Goal: Task Accomplishment & Management: Manage account settings

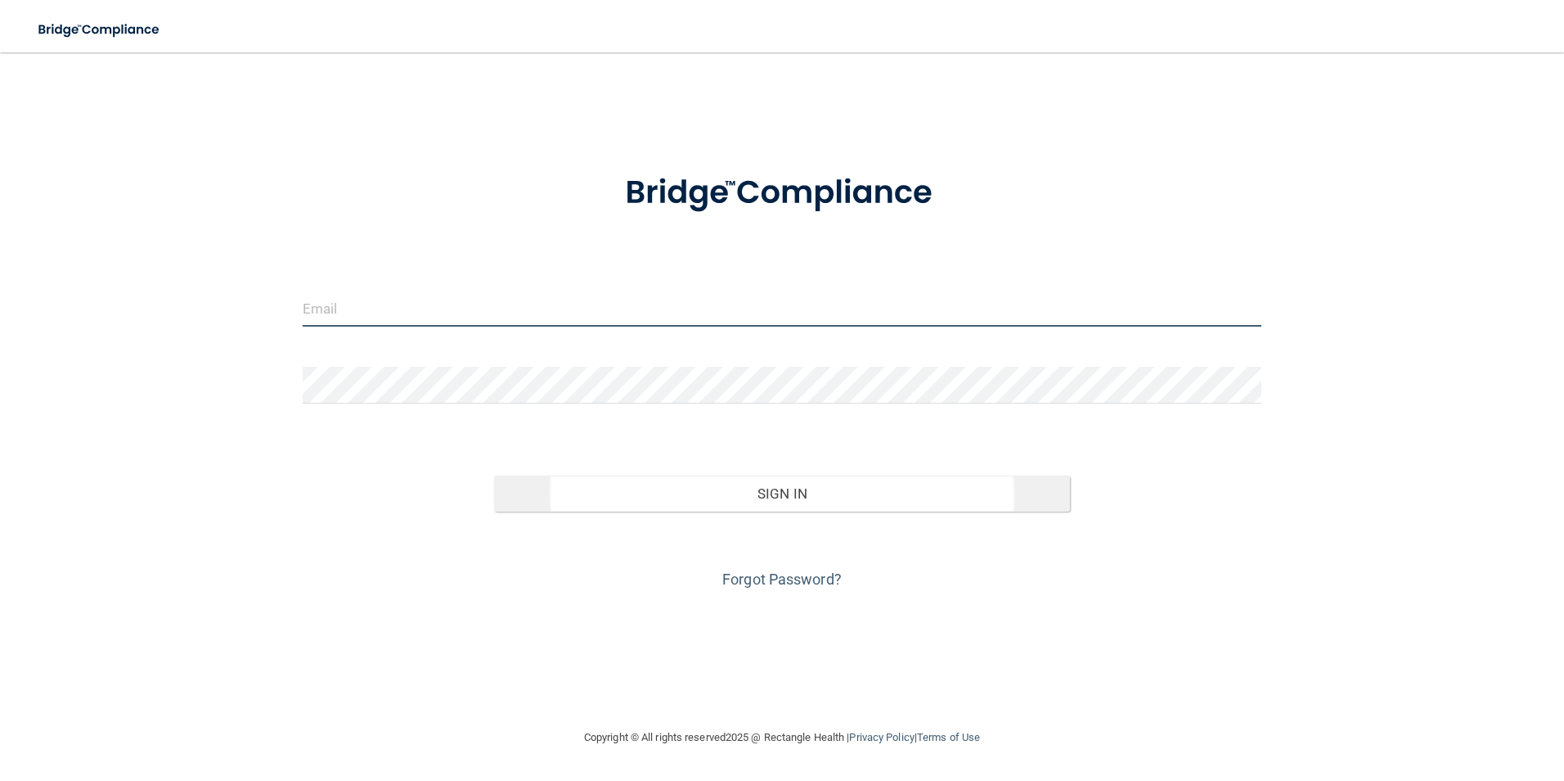
type input "[EMAIL_ADDRESS][DOMAIN_NAME]"
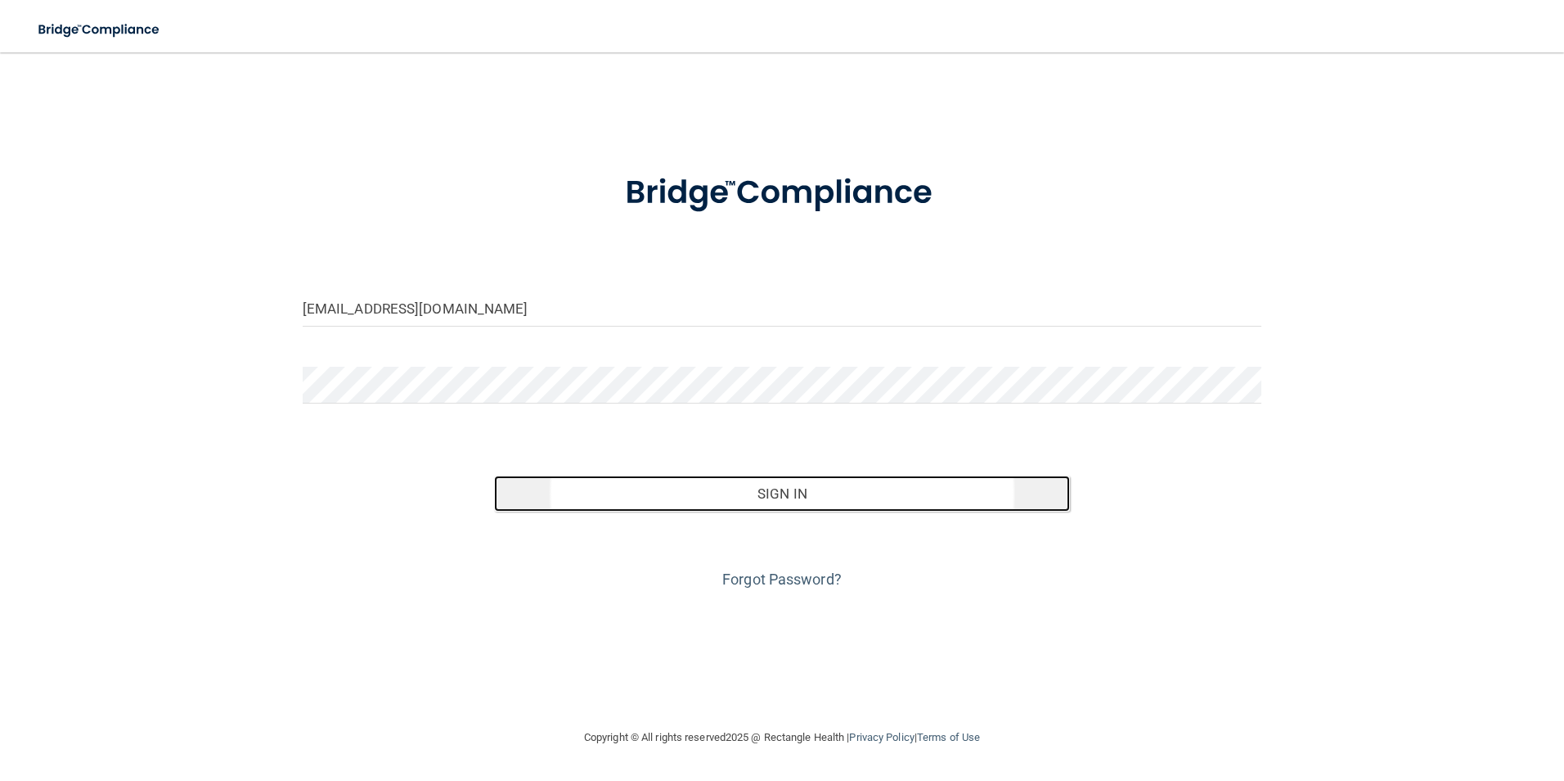
click at [795, 497] on button "Sign In" at bounding box center [782, 493] width 576 height 36
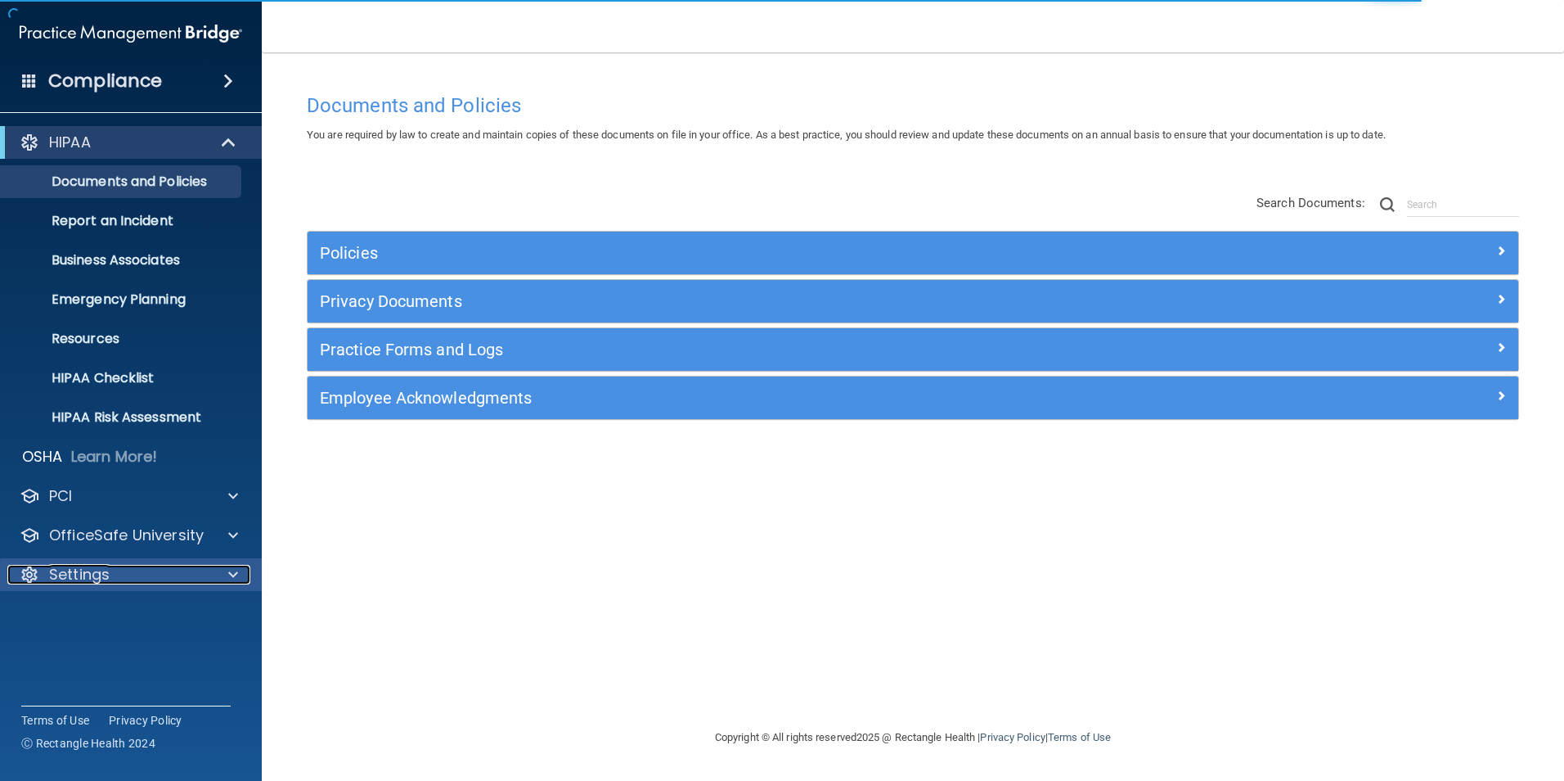
click at [99, 581] on p "Settings" at bounding box center [79, 575] width 61 height 20
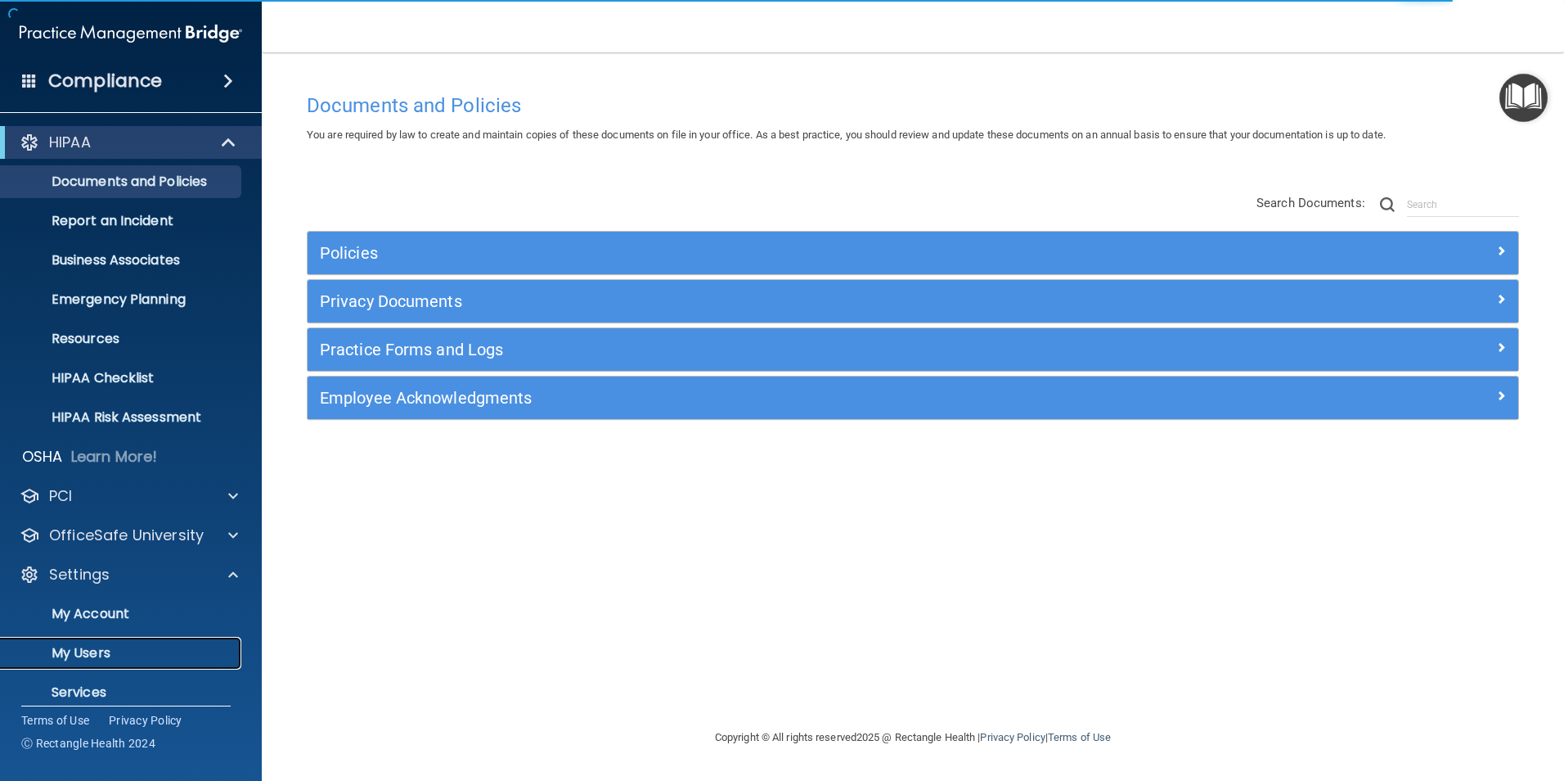
click at [102, 655] on p "My Users" at bounding box center [122, 653] width 223 height 16
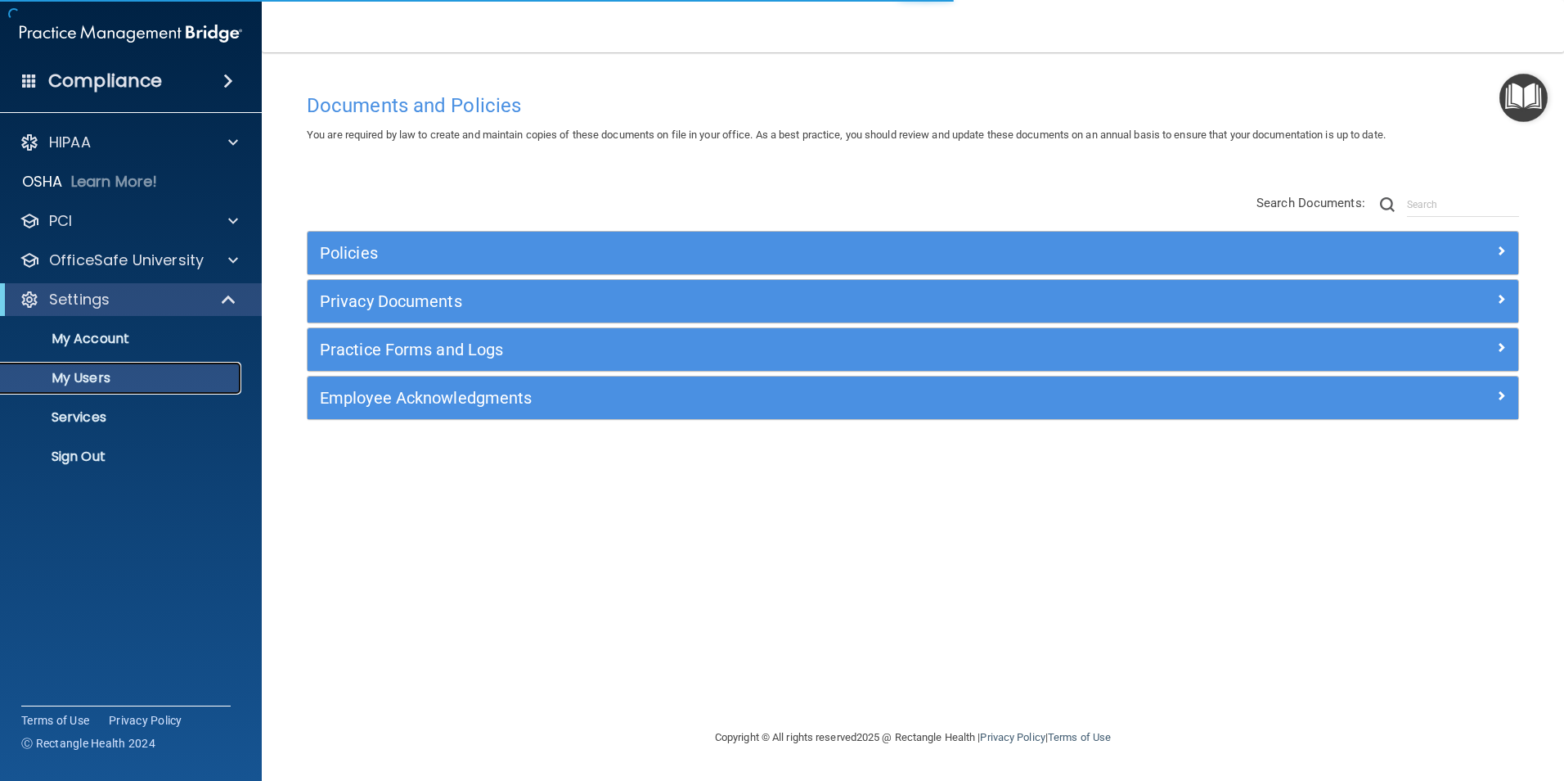
select select "20"
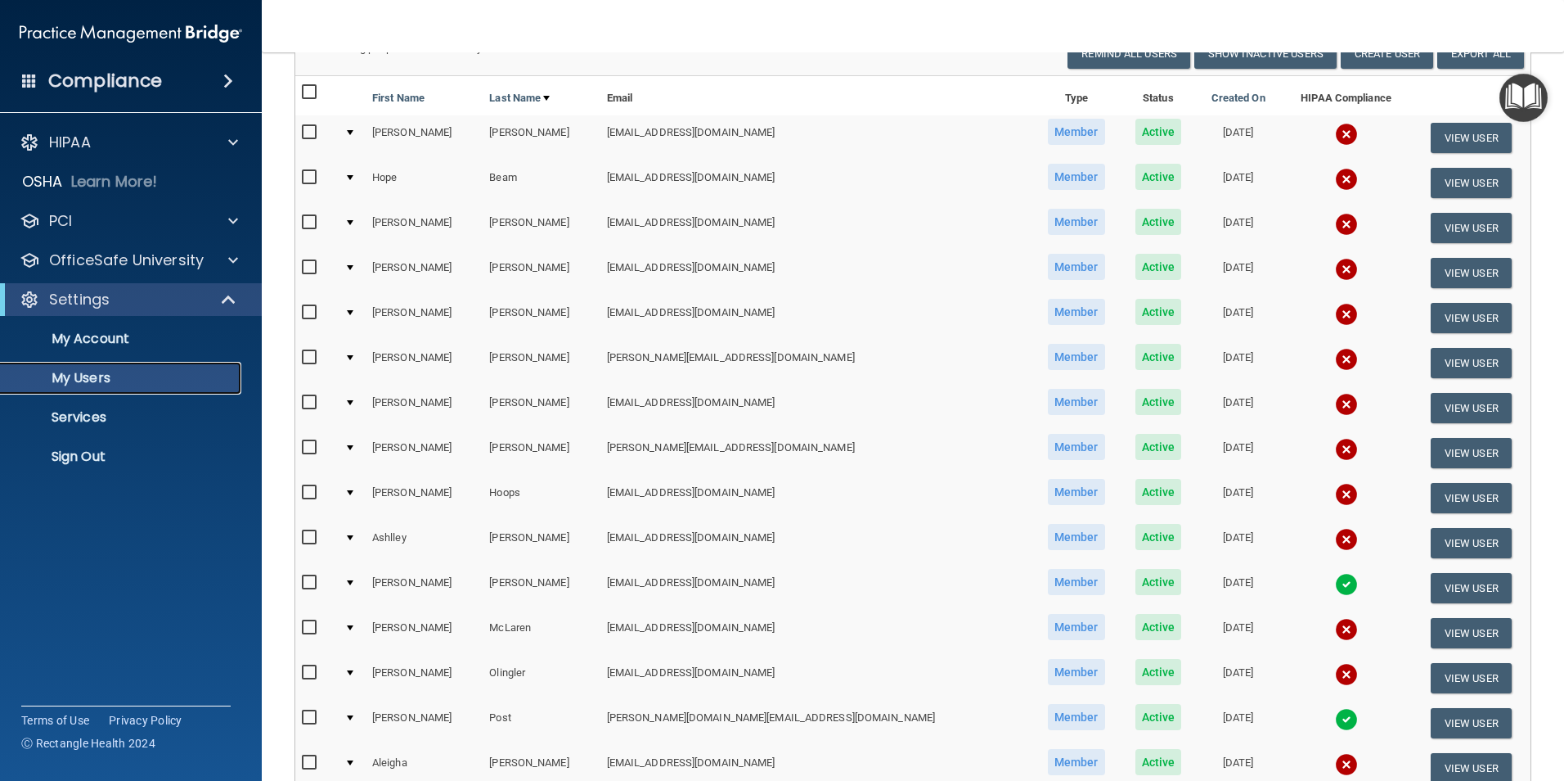
scroll to position [164, 0]
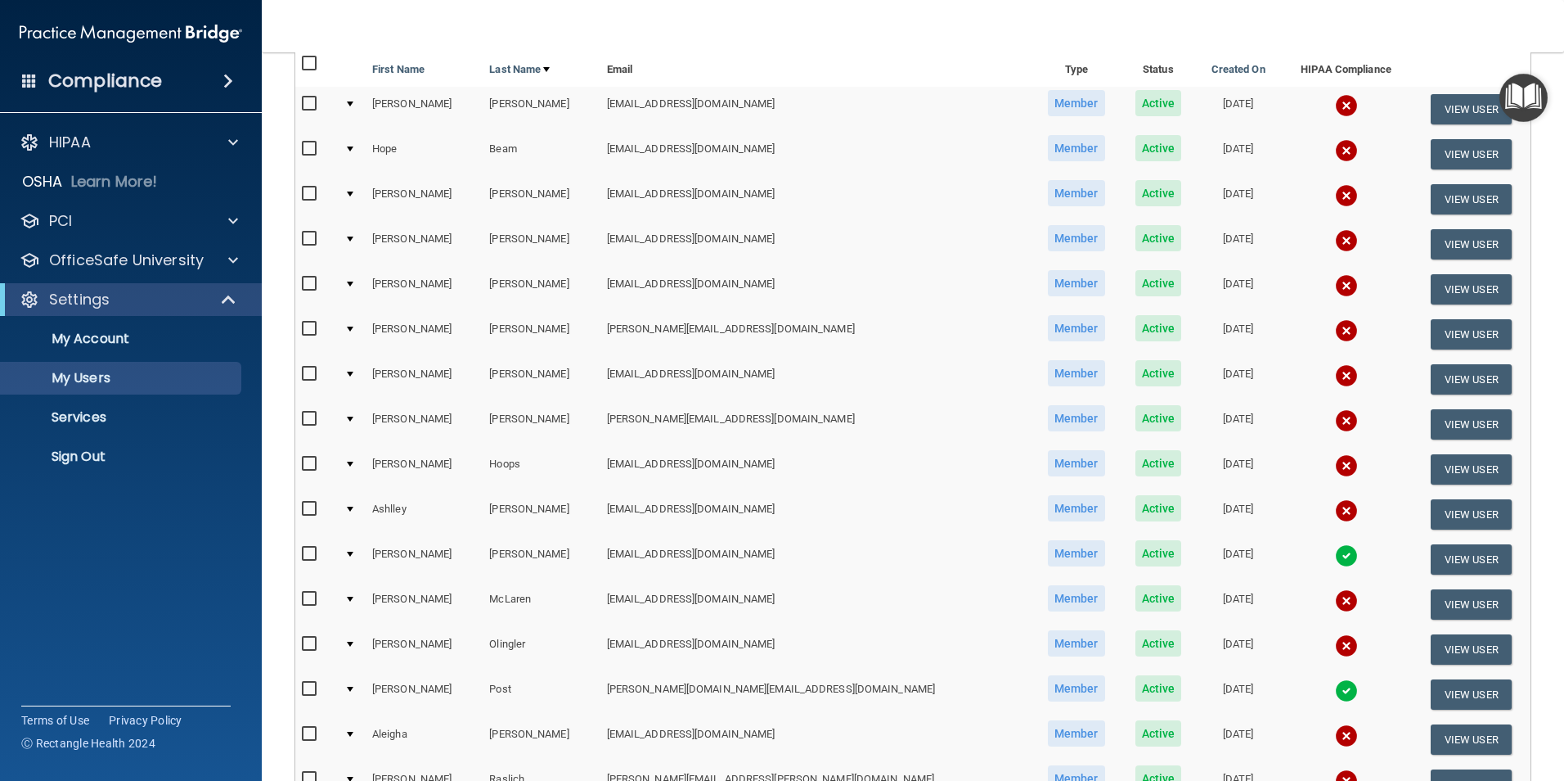
click at [310, 421] on input "checkbox" at bounding box center [311, 418] width 19 height 13
checkbox input "true"
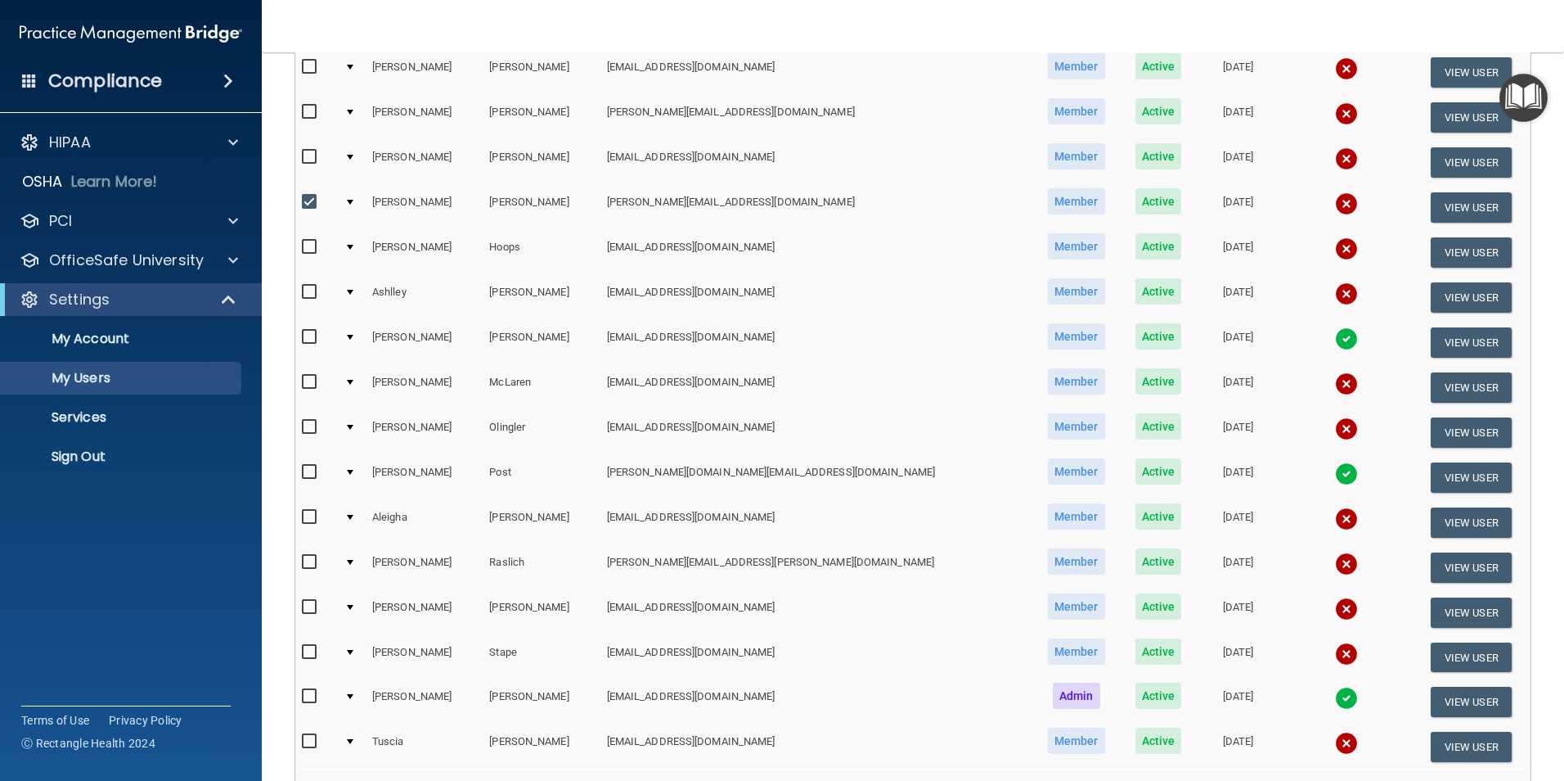
scroll to position [411, 0]
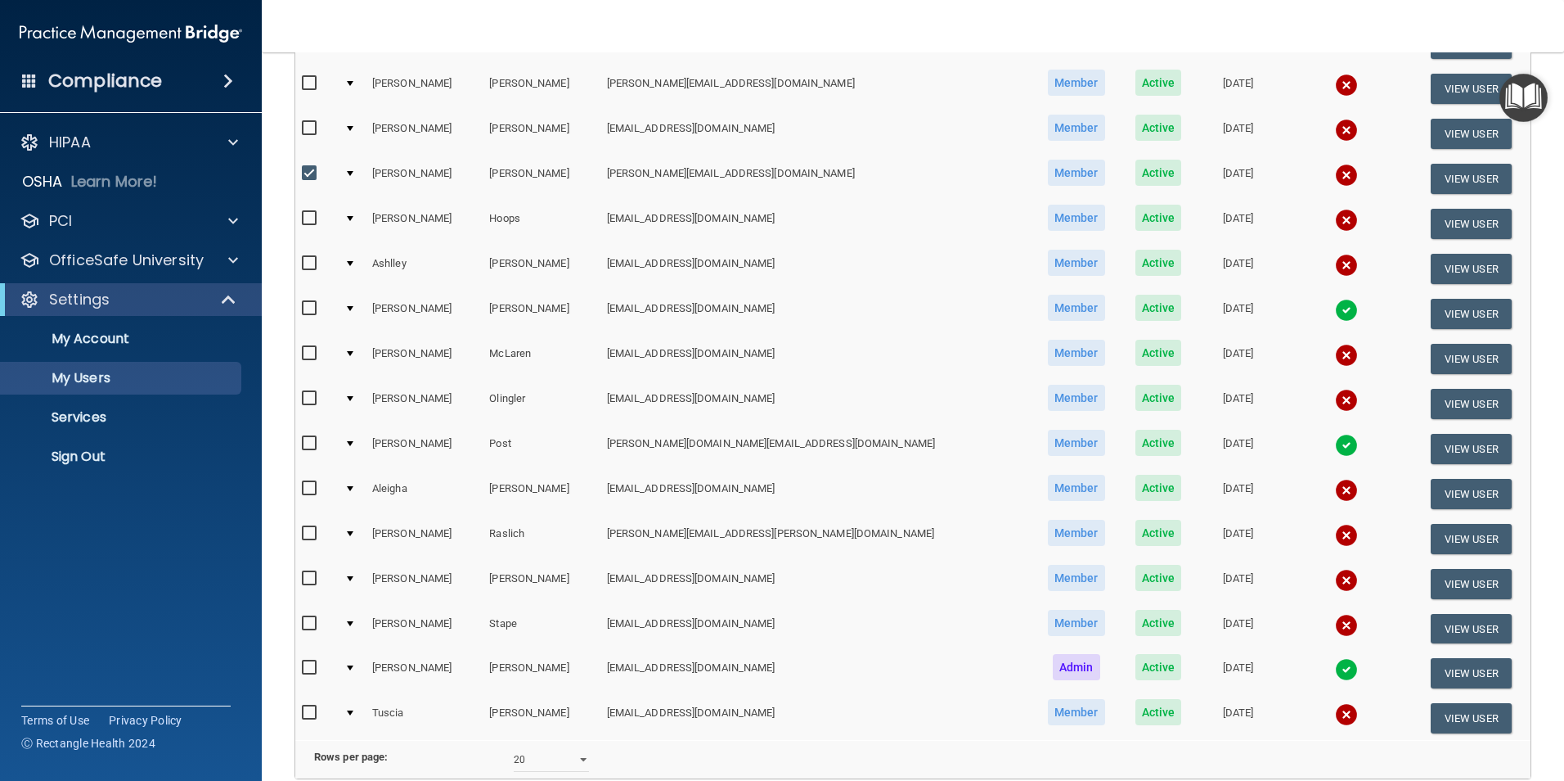
click at [312, 574] on input "checkbox" at bounding box center [311, 578] width 19 height 13
checkbox input "true"
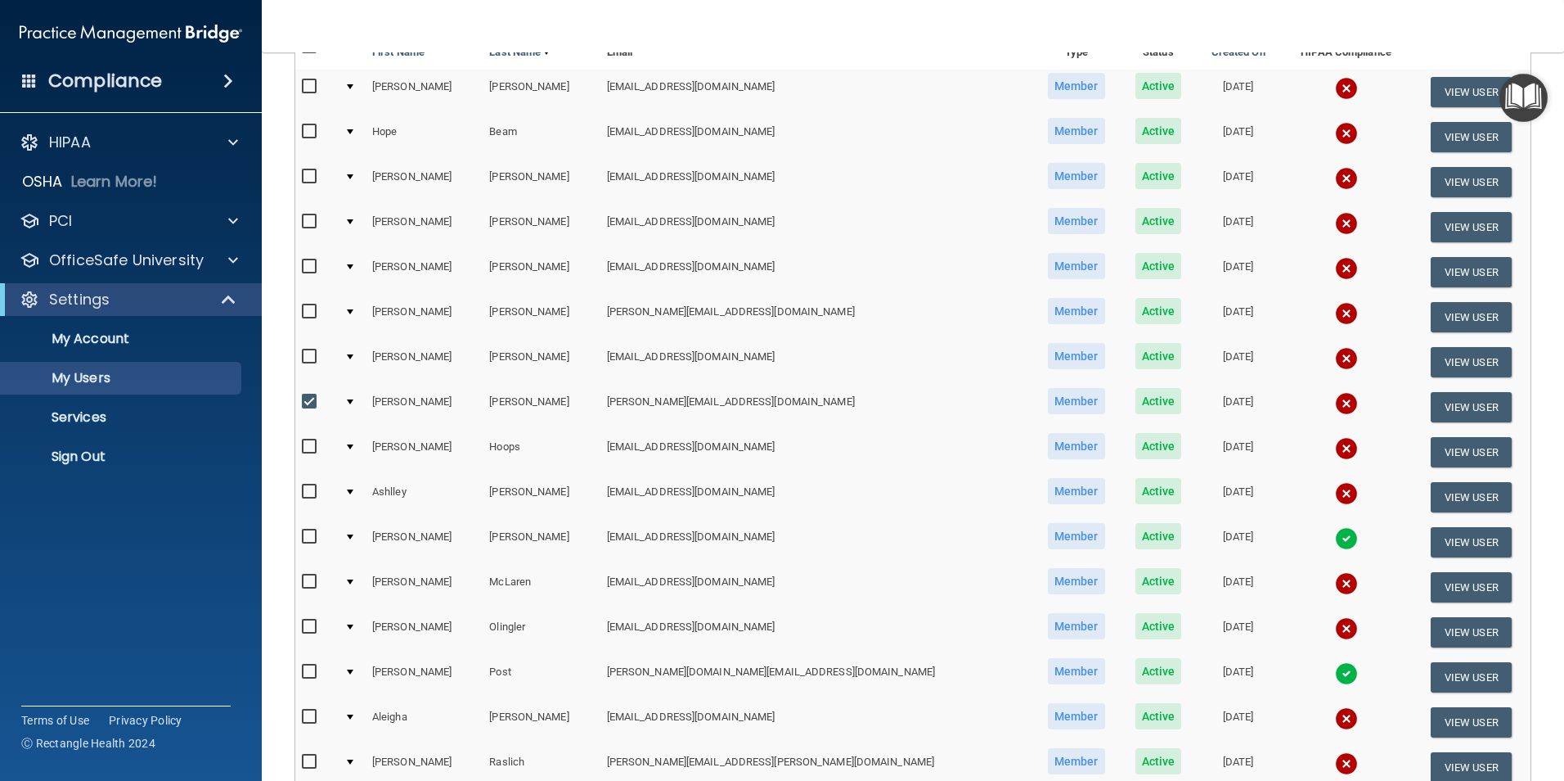
scroll to position [0, 0]
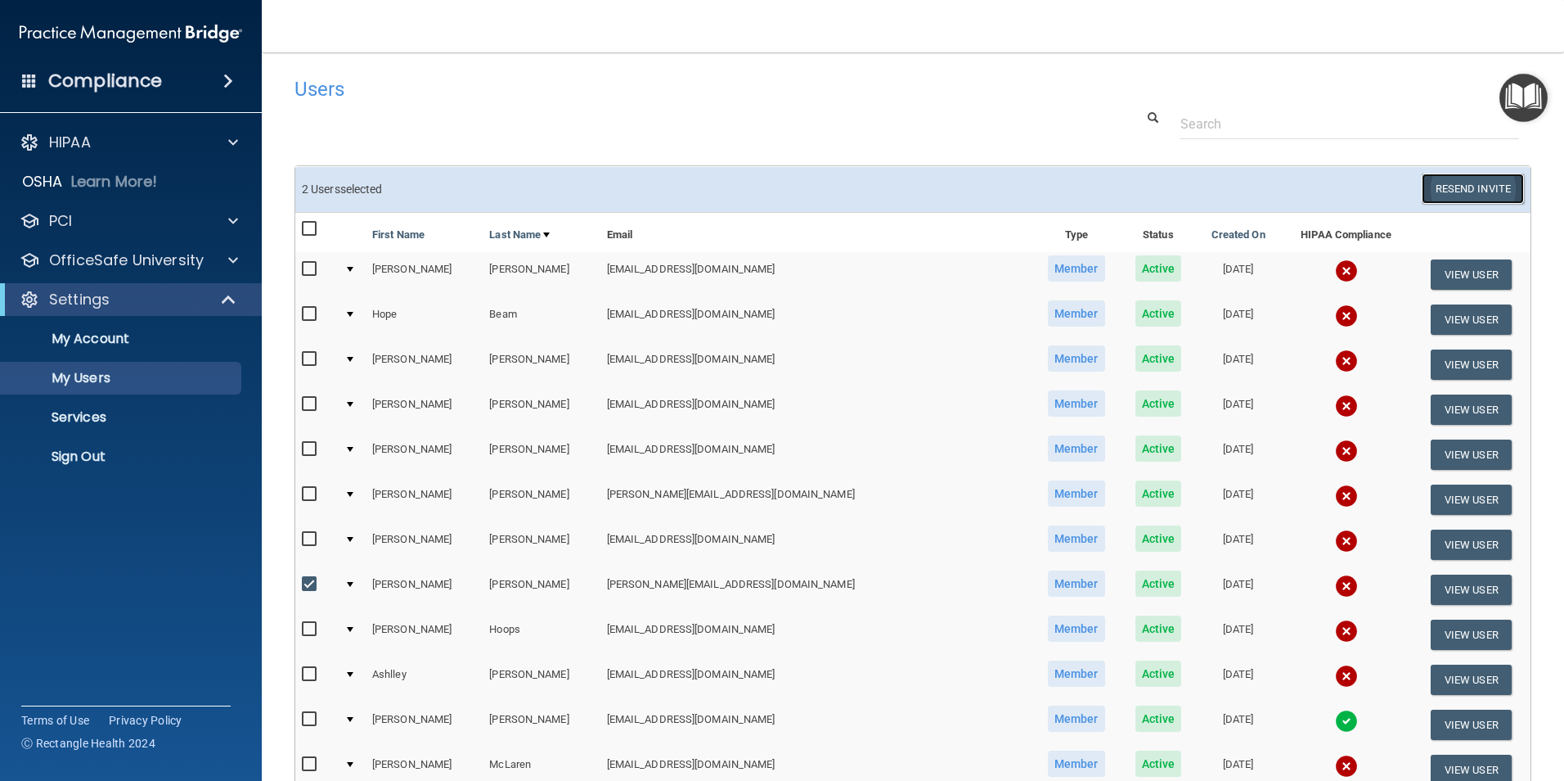
click at [1487, 183] on button "Resend Invite" at bounding box center [1473, 188] width 102 height 30
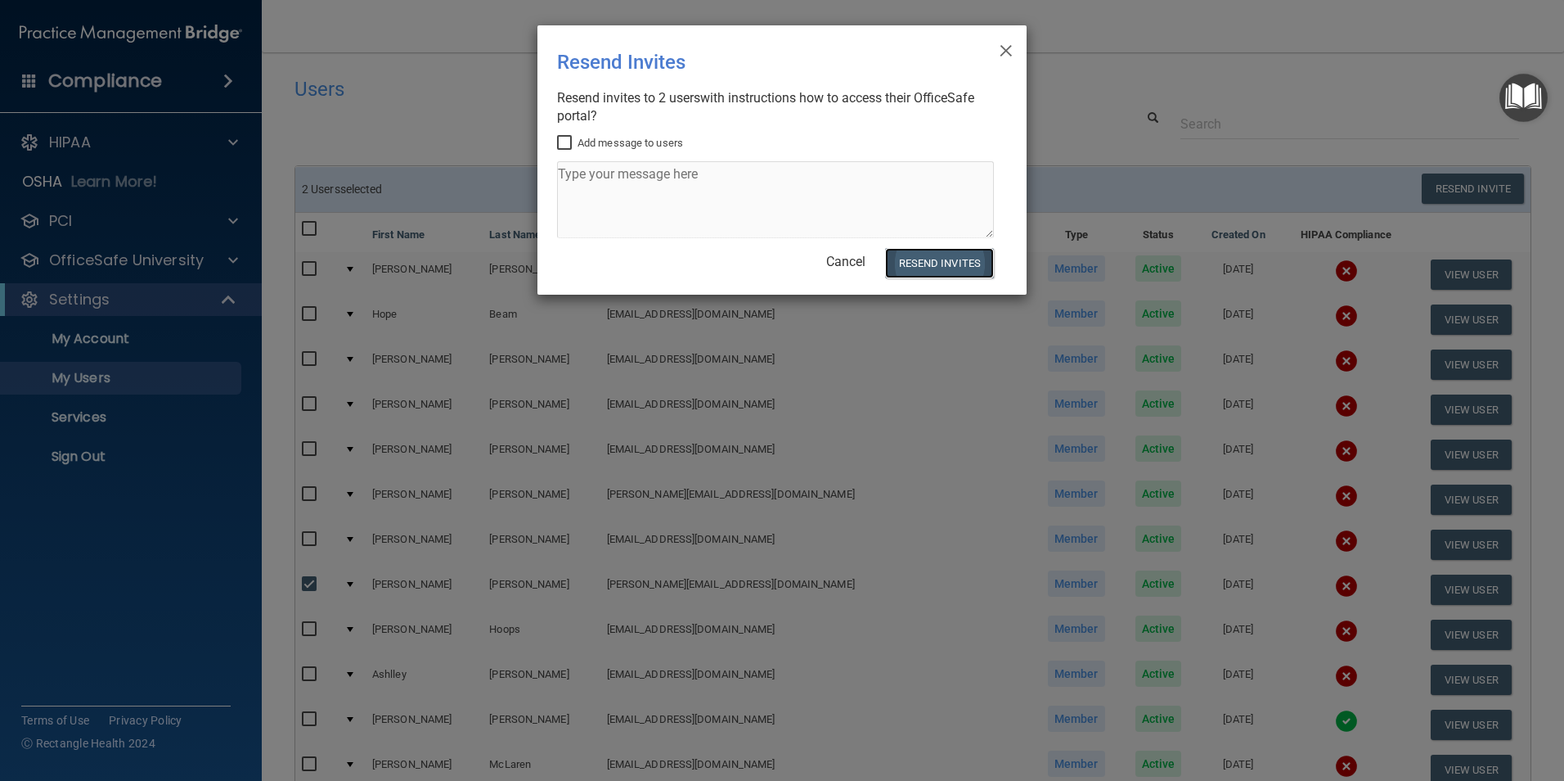
click at [937, 260] on button "Resend Invites" at bounding box center [939, 263] width 109 height 30
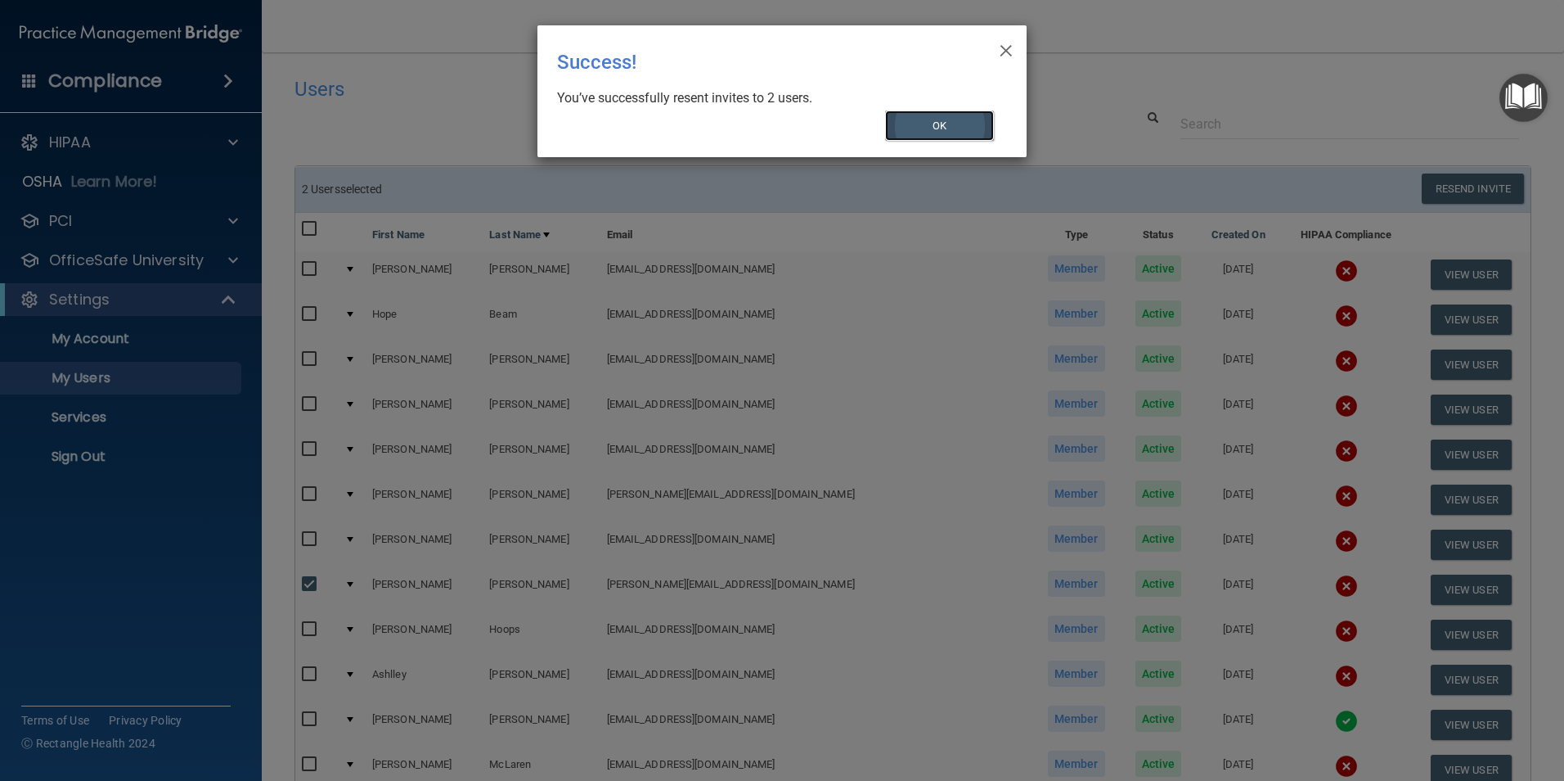
click at [944, 129] on button "OK" at bounding box center [940, 125] width 110 height 30
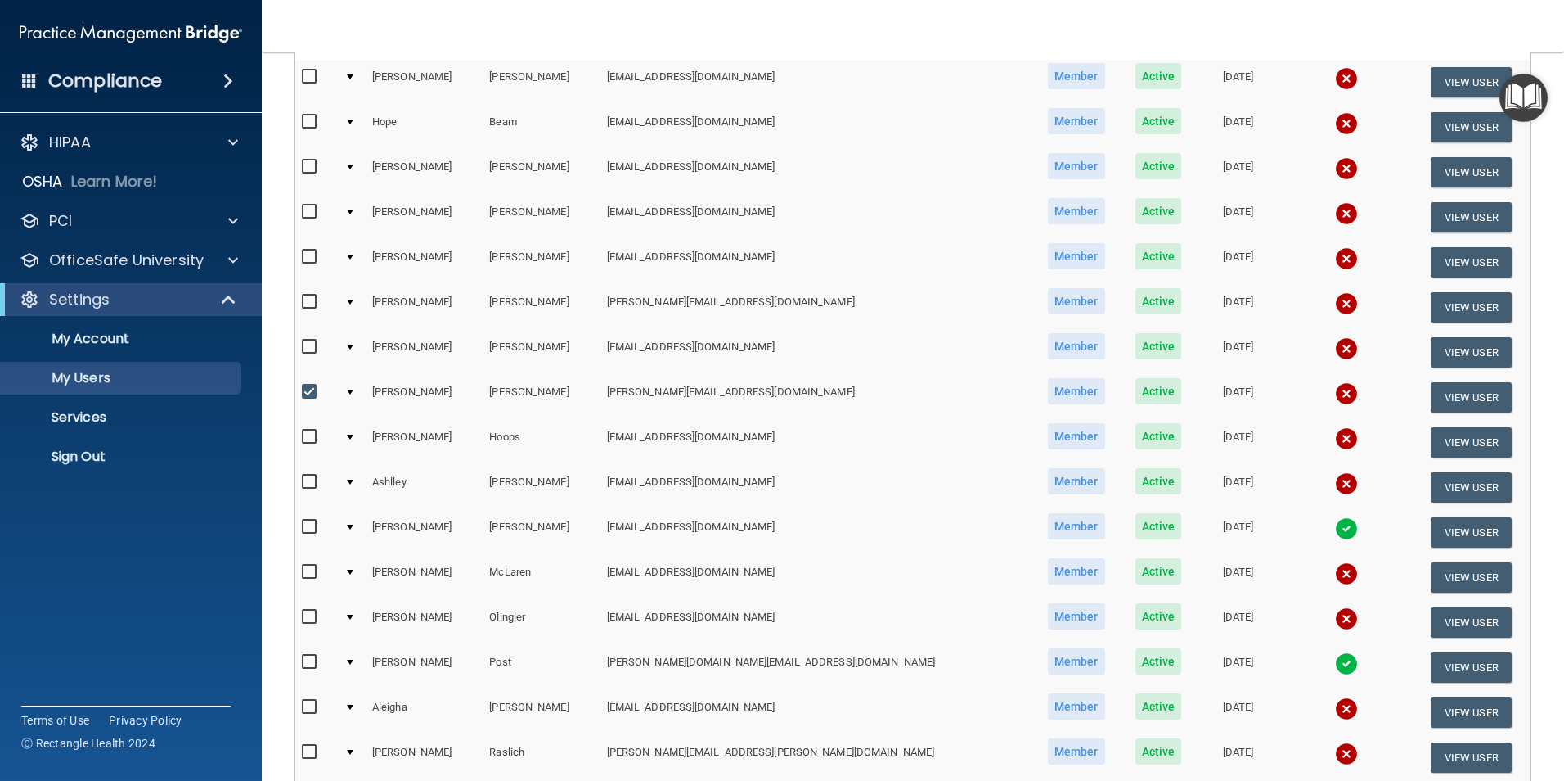
scroll to position [164, 0]
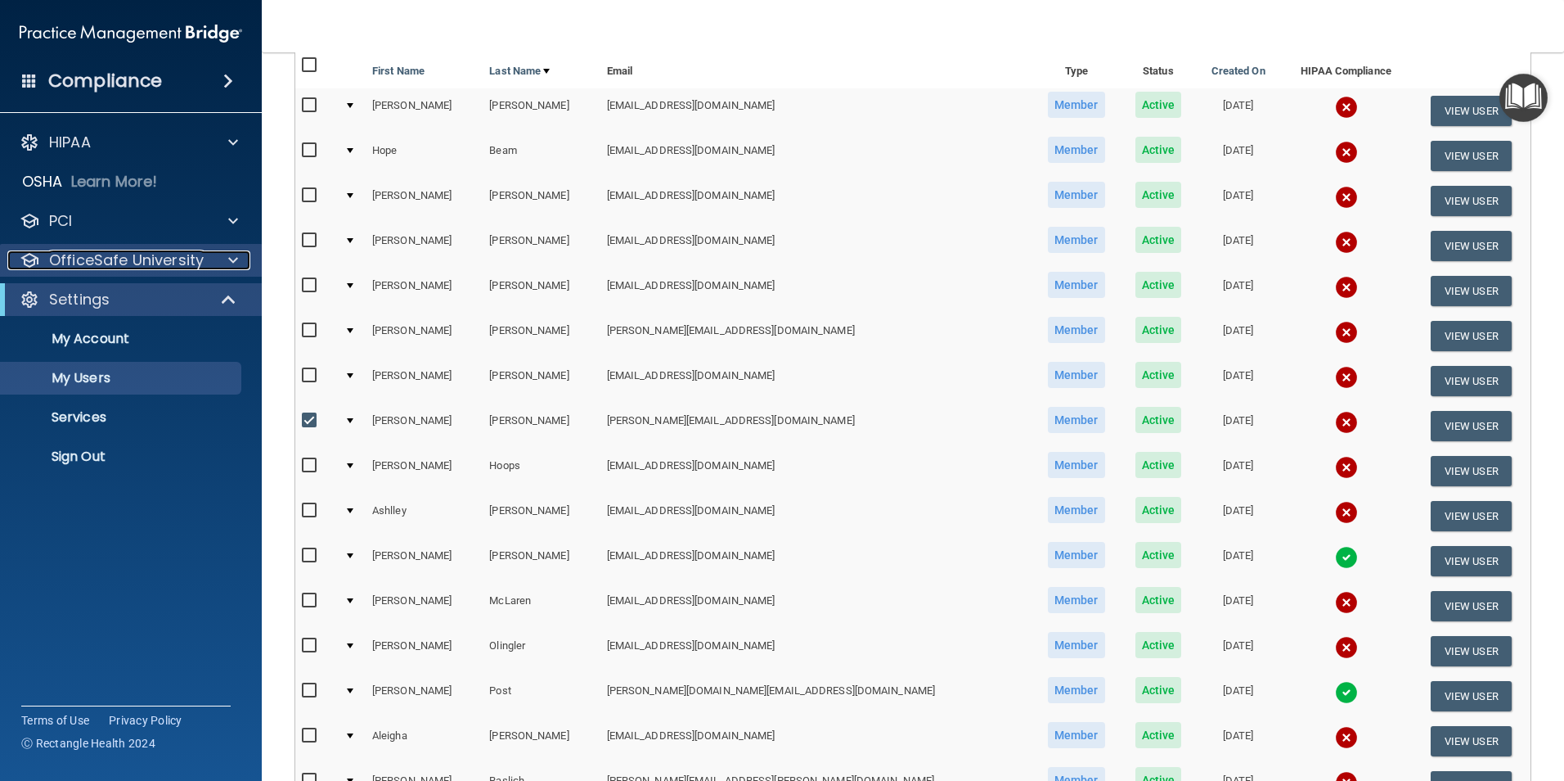
click at [126, 267] on p "OfficeSafe University" at bounding box center [126, 260] width 155 height 20
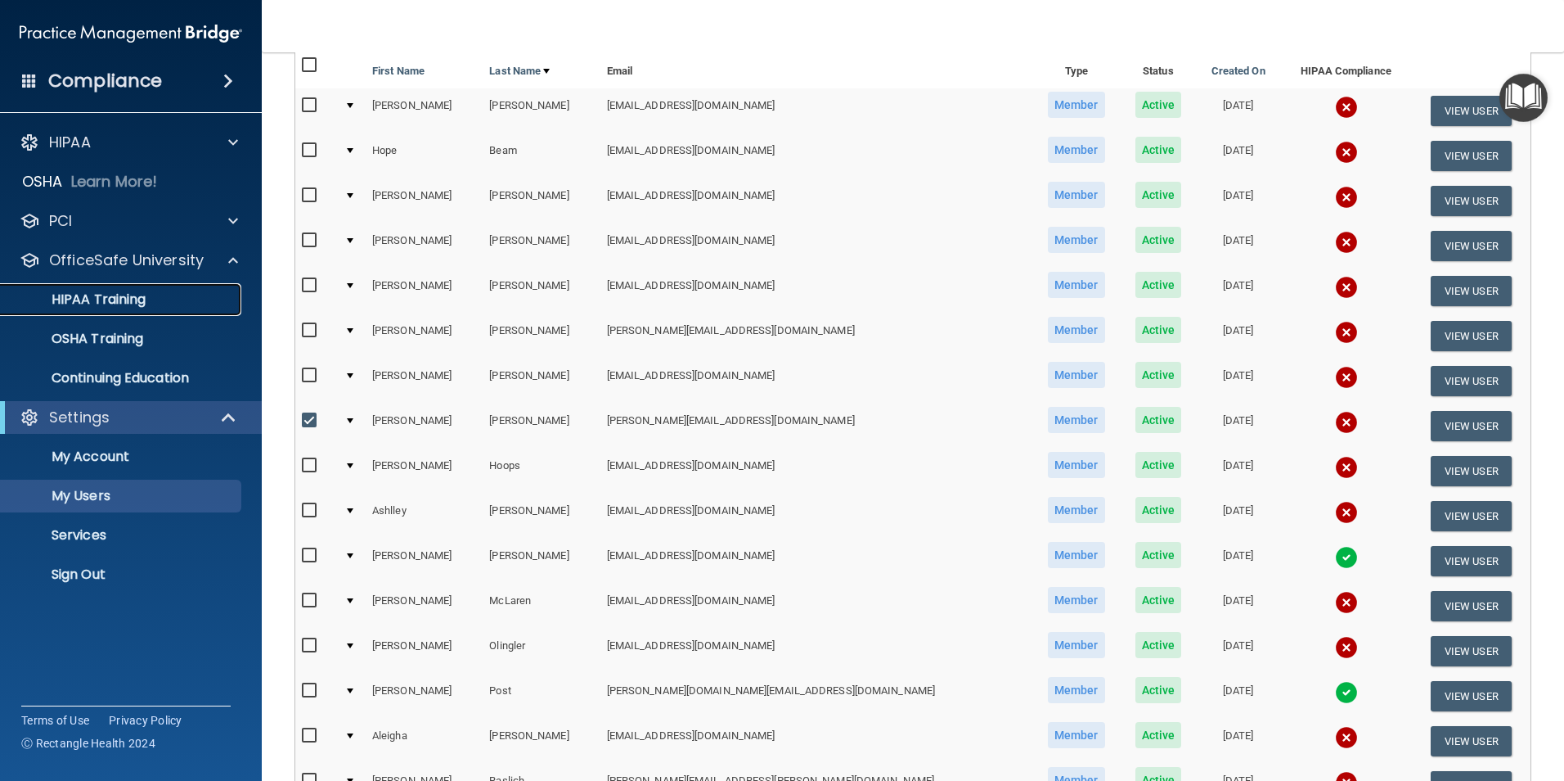
click at [102, 295] on p "HIPAA Training" at bounding box center [78, 299] width 135 height 16
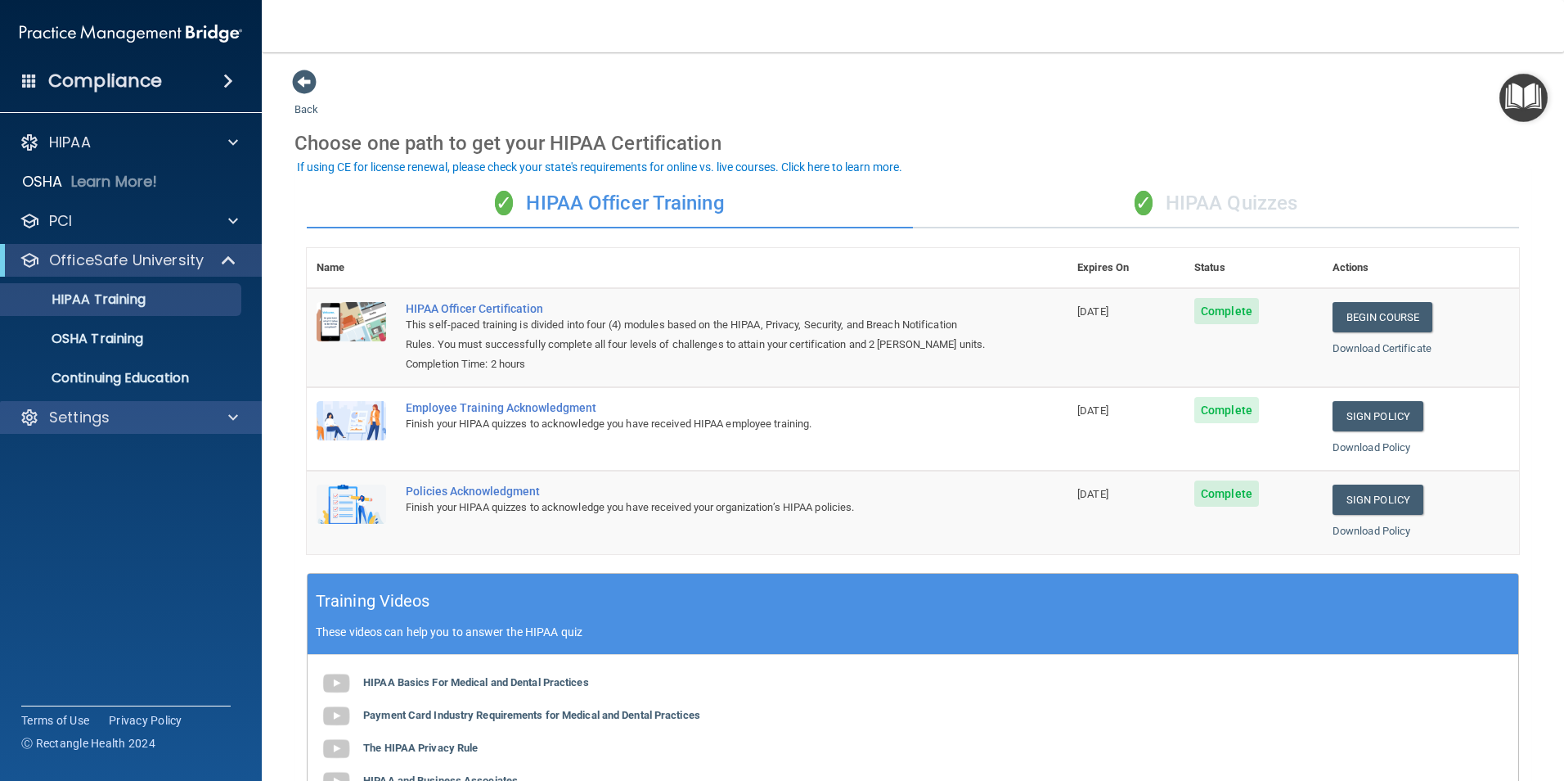
click at [60, 431] on div "Settings" at bounding box center [131, 417] width 263 height 33
click at [79, 408] on p "Settings" at bounding box center [79, 417] width 61 height 20
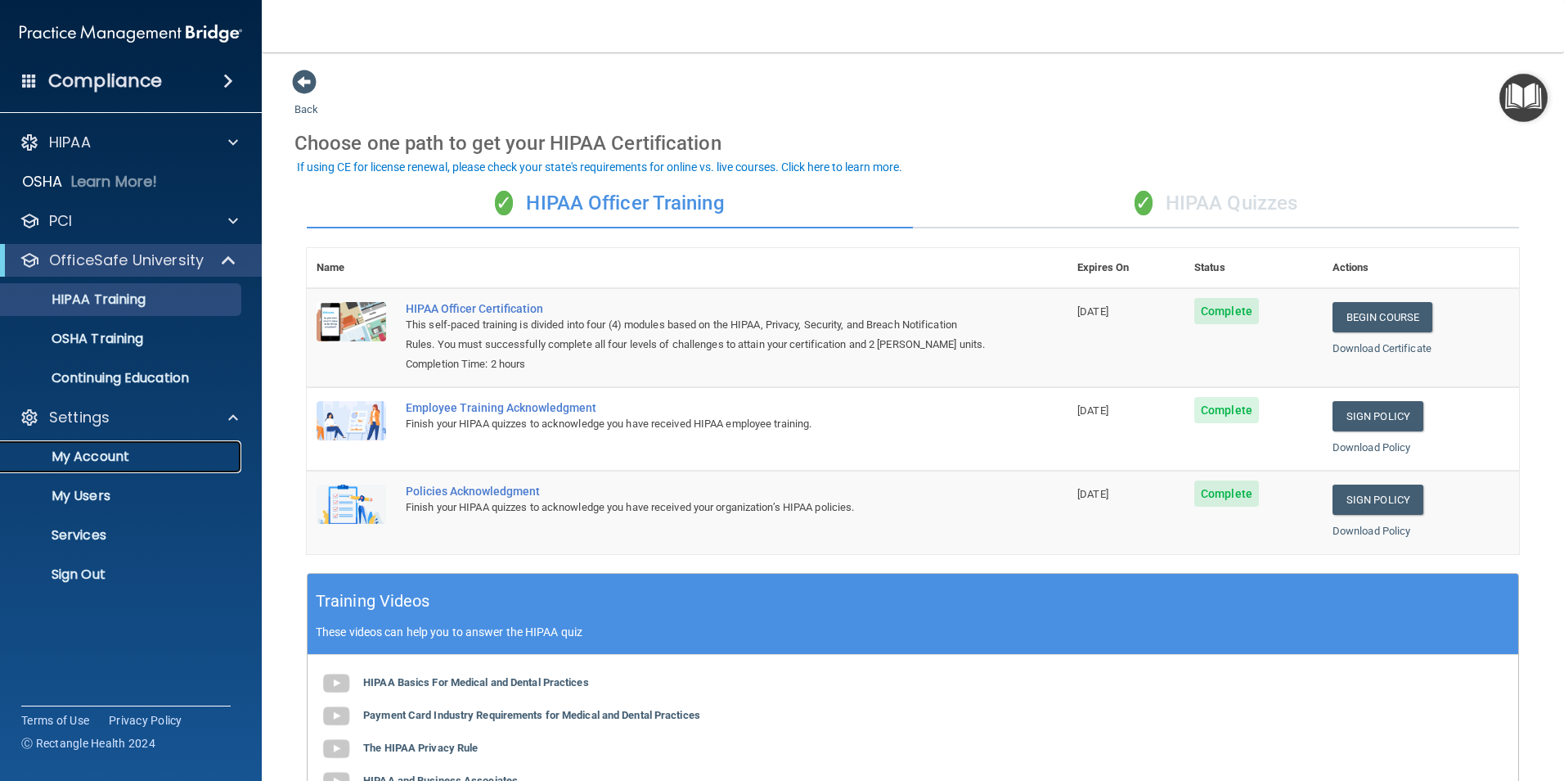
click at [100, 448] on p "My Account" at bounding box center [122, 456] width 223 height 16
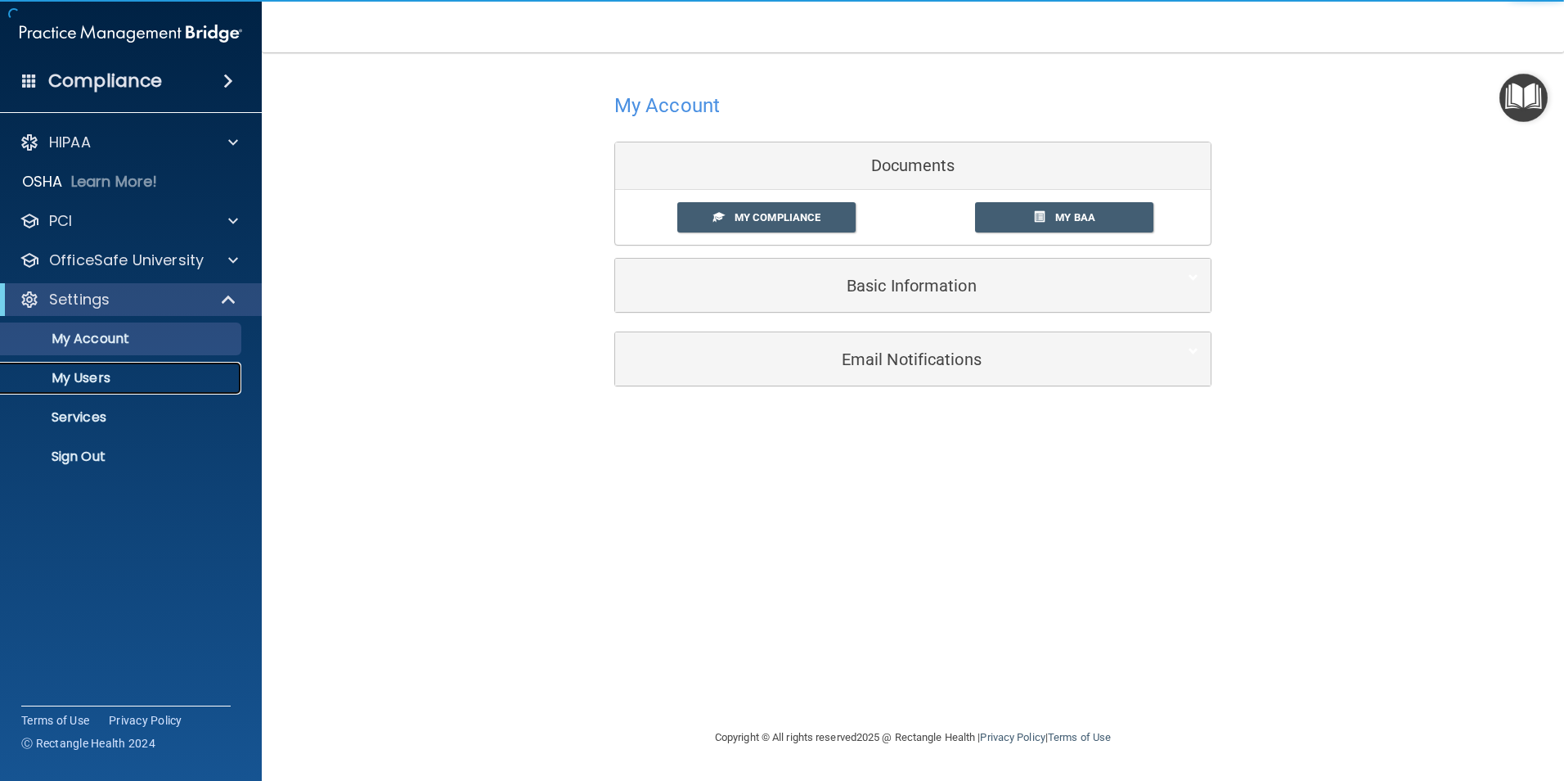
click at [120, 380] on p "My Users" at bounding box center [122, 378] width 223 height 16
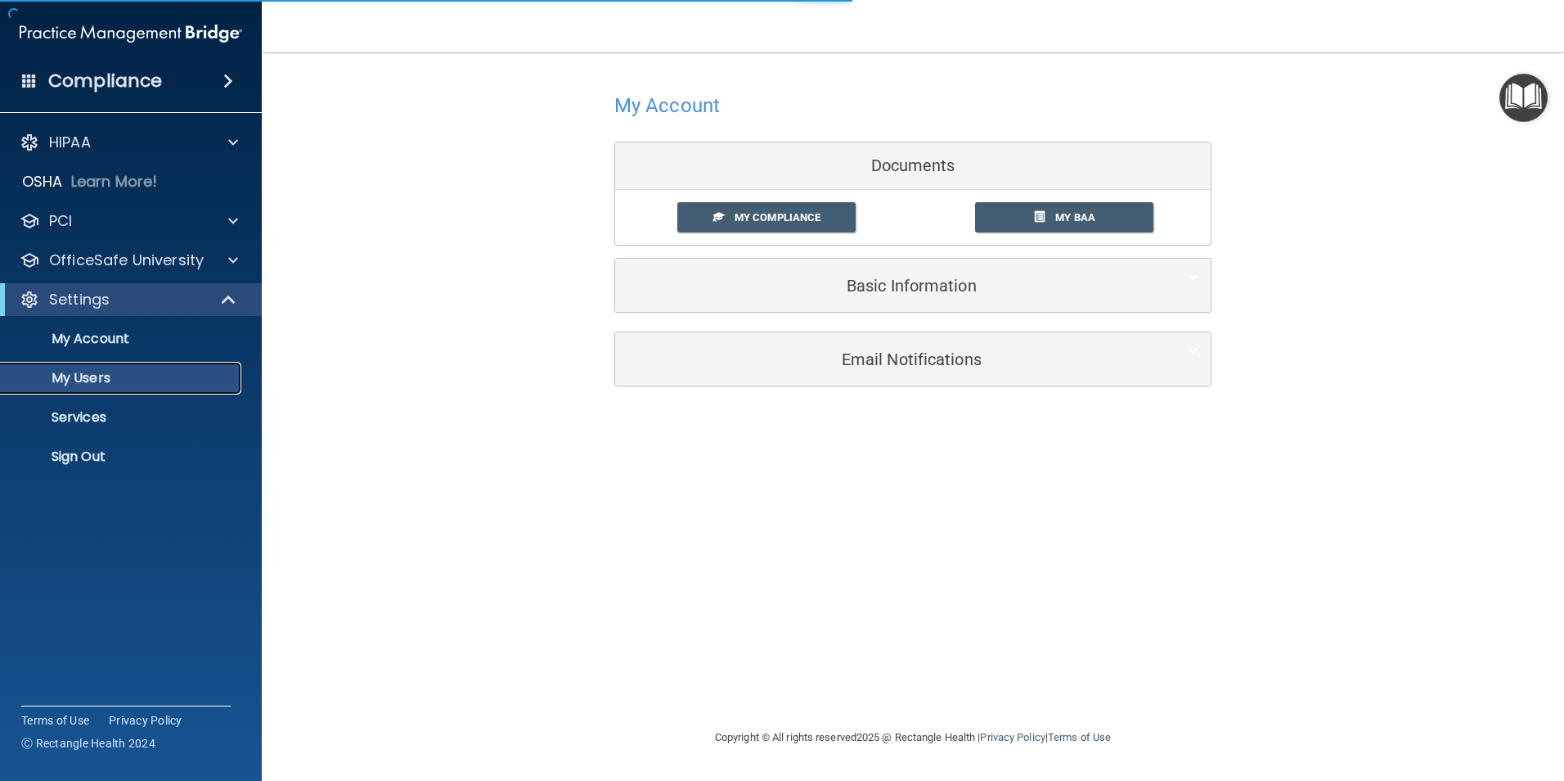
click at [90, 376] on p "My Users" at bounding box center [122, 378] width 223 height 16
select select "20"
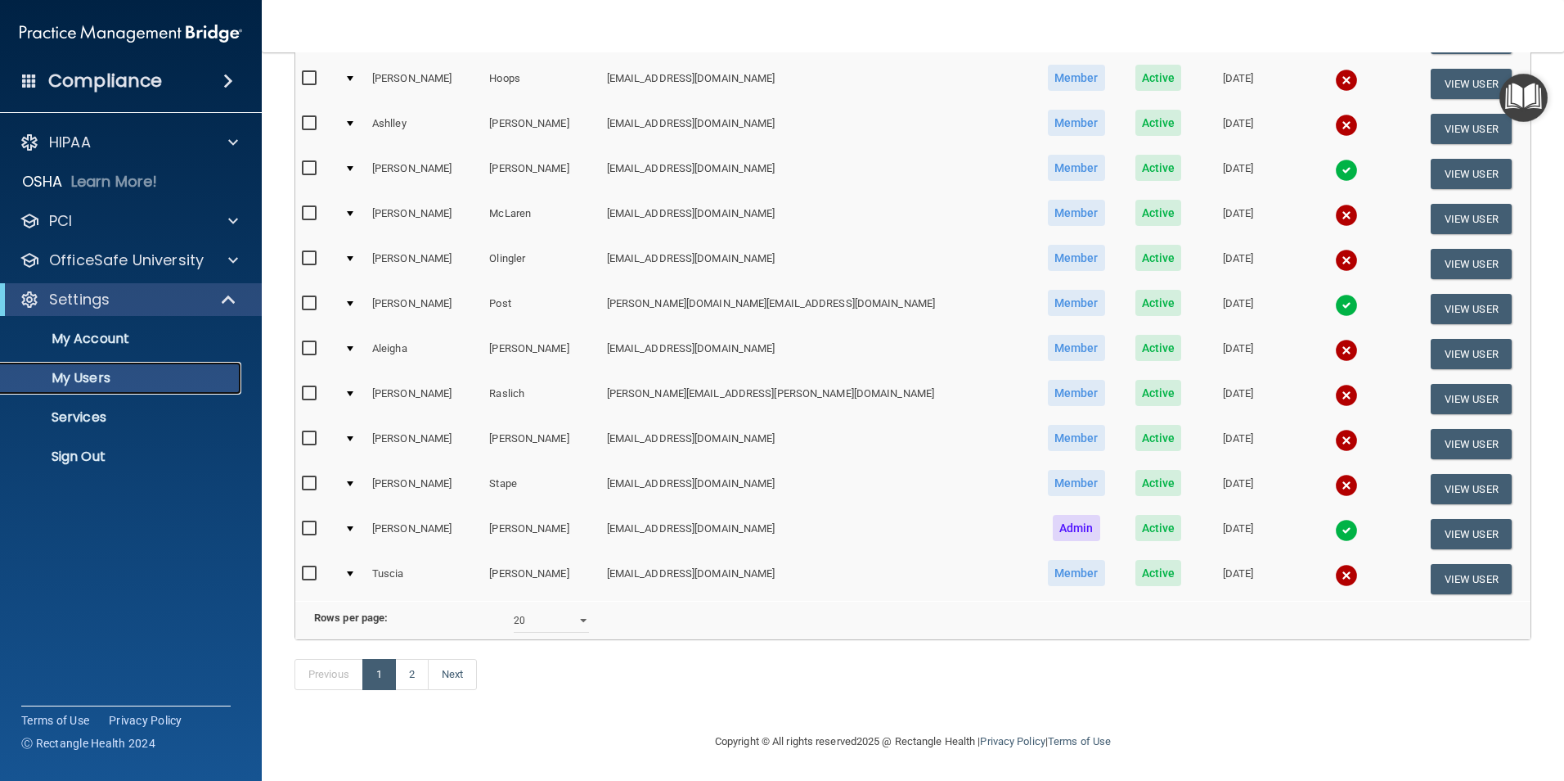
scroll to position [574, 0]
click at [577, 608] on select "10 20 30 40 all" at bounding box center [551, 620] width 75 height 25
click at [511, 674] on div "Previous 1 2 Next" at bounding box center [913, 677] width 1262 height 75
click at [106, 371] on p "My Users" at bounding box center [122, 378] width 223 height 16
click at [406, 680] on link "2" at bounding box center [412, 674] width 34 height 31
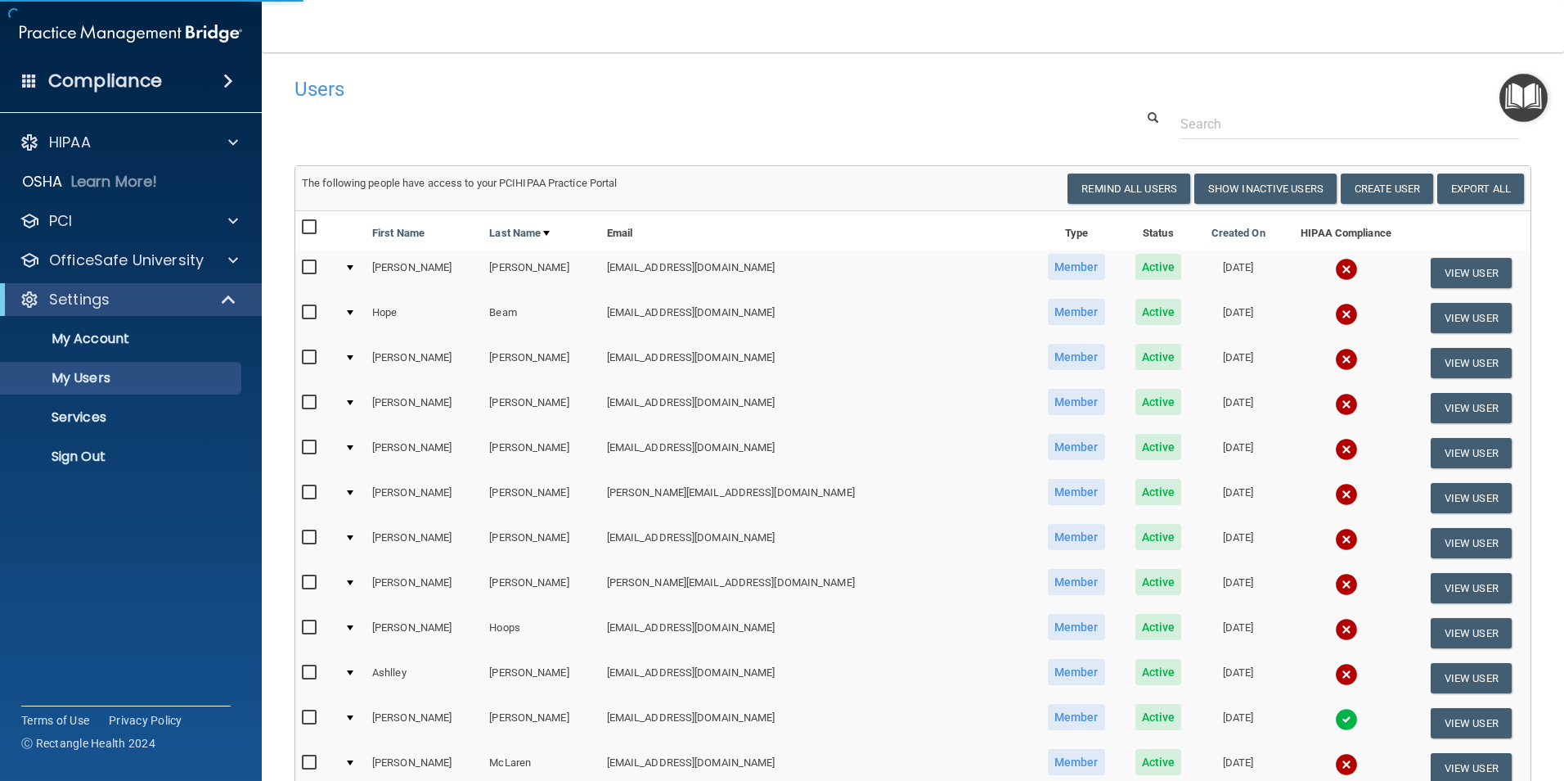
select select "20"
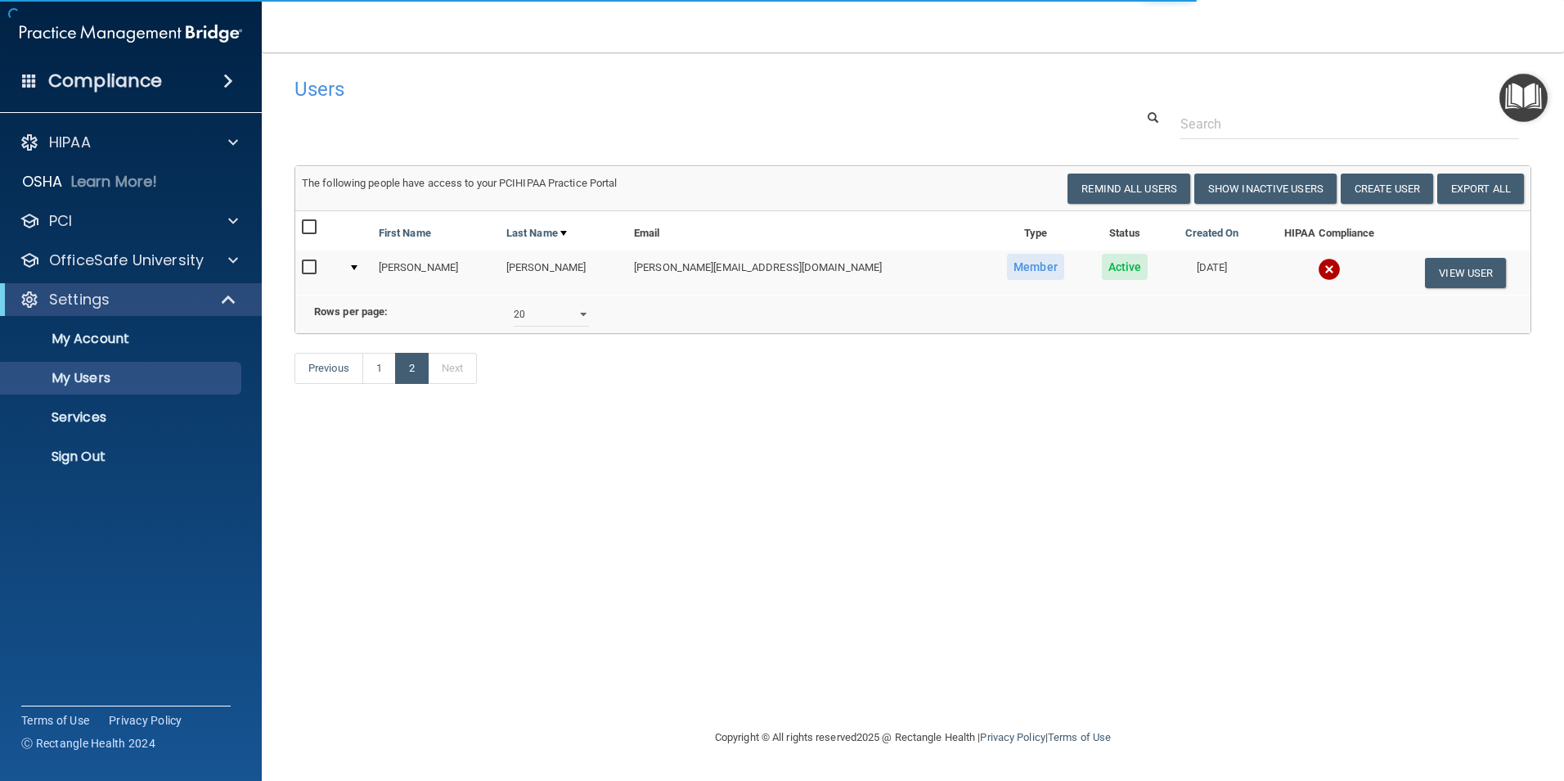
click at [299, 267] on td at bounding box center [318, 272] width 47 height 44
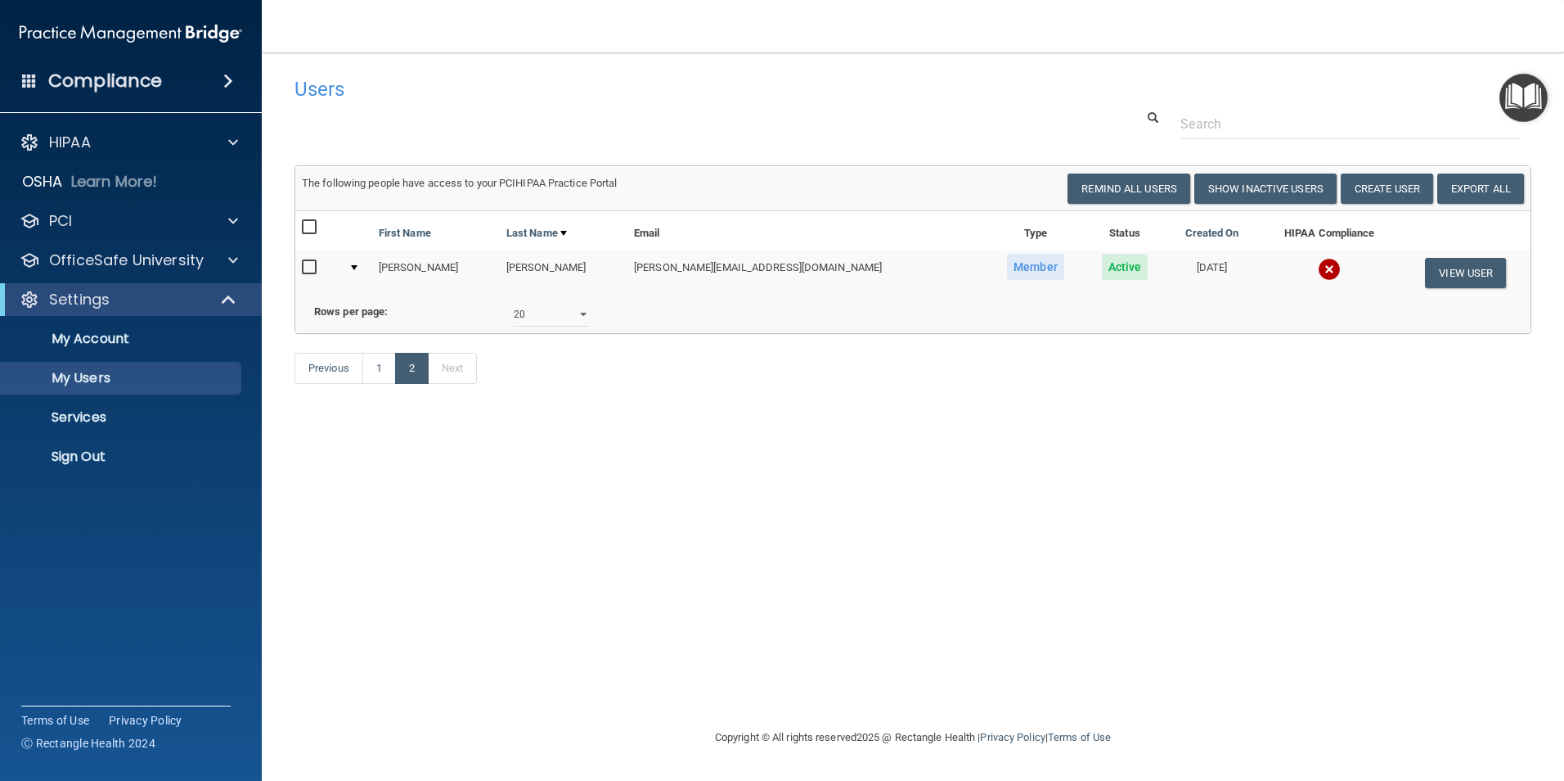
click at [310, 268] on input "checkbox" at bounding box center [311, 267] width 19 height 13
checkbox input "true"
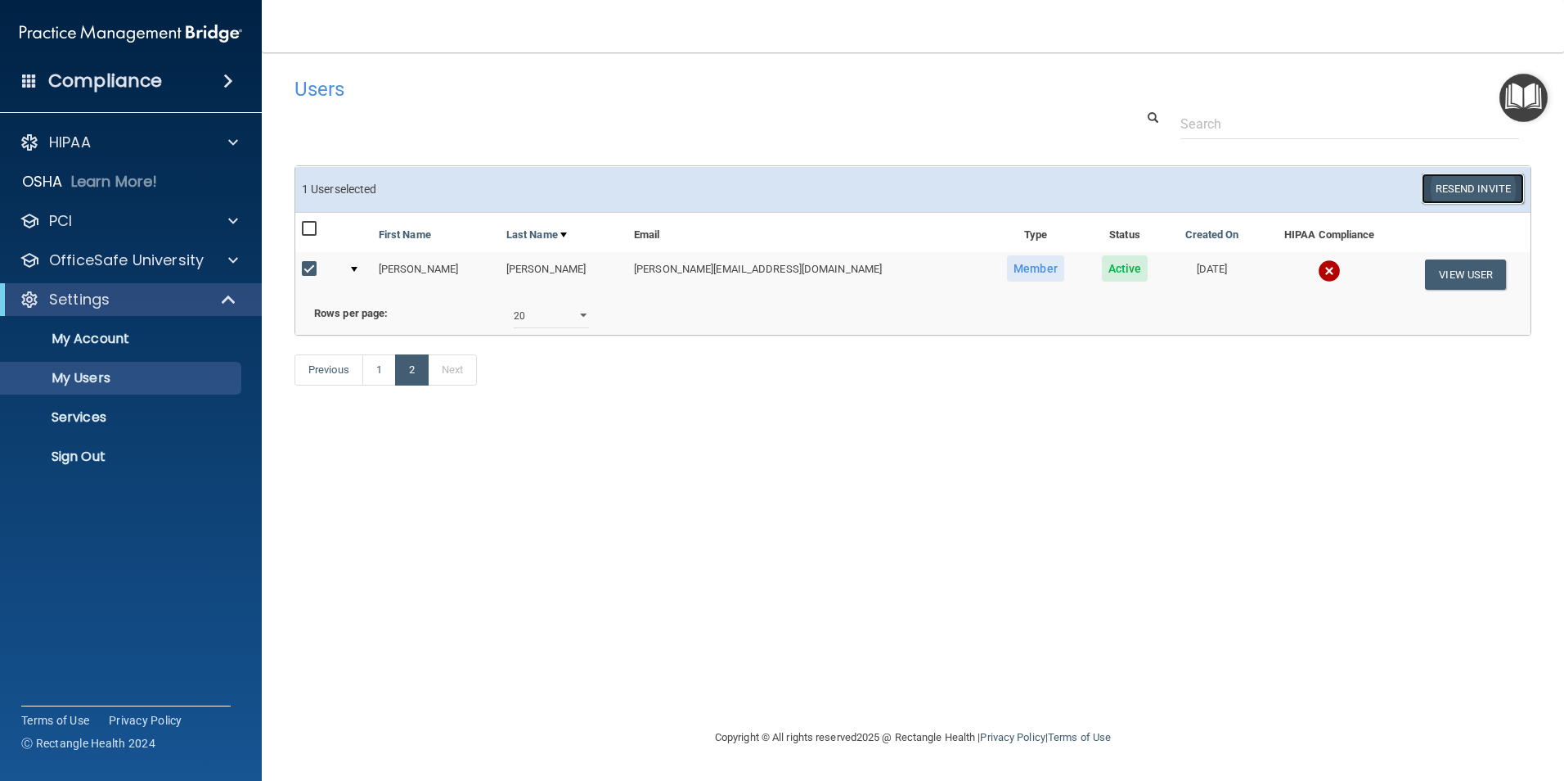
click at [1478, 195] on button "Resend Invite" at bounding box center [1473, 188] width 102 height 30
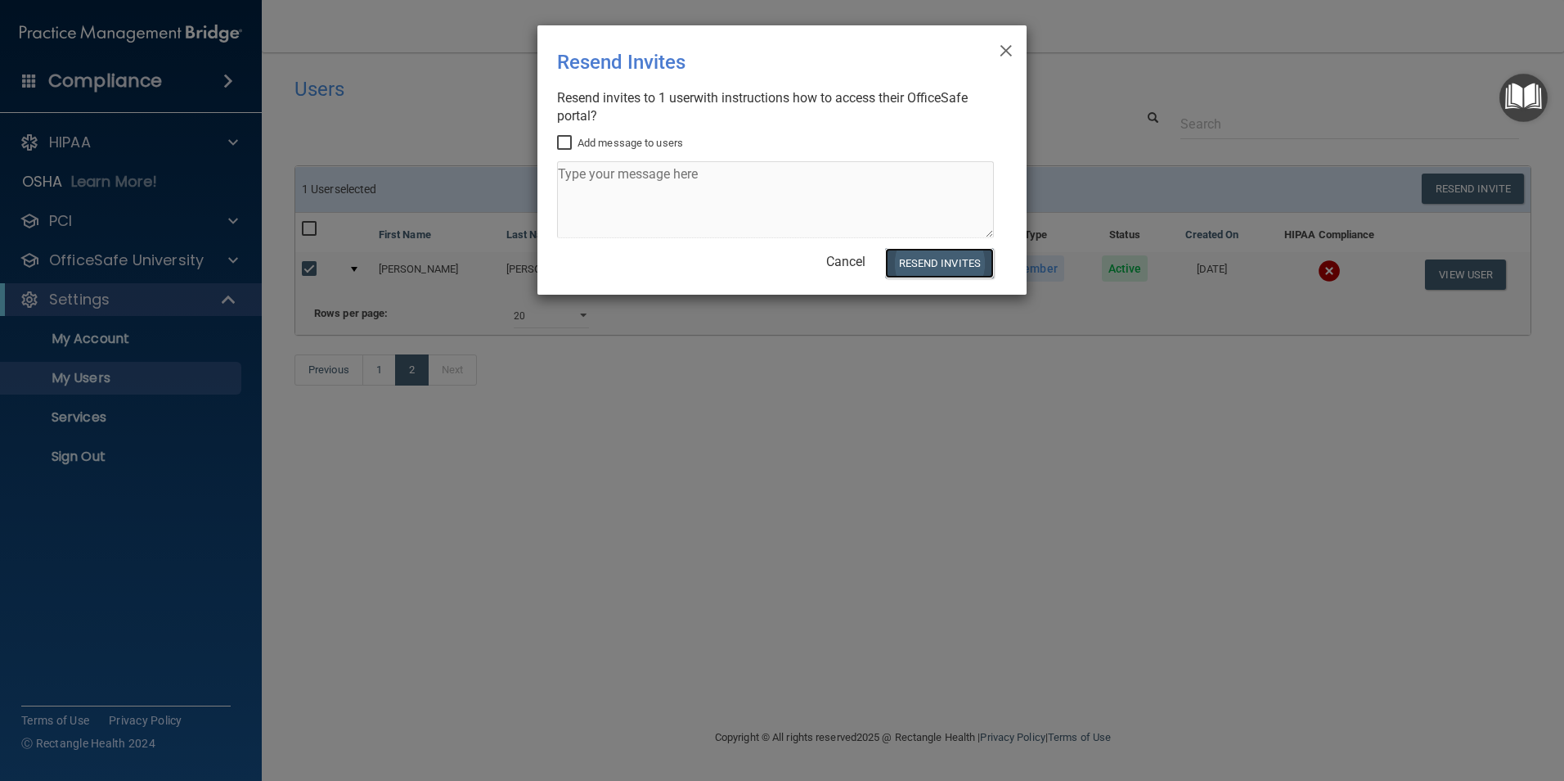
click at [953, 263] on button "Resend Invites" at bounding box center [939, 263] width 109 height 30
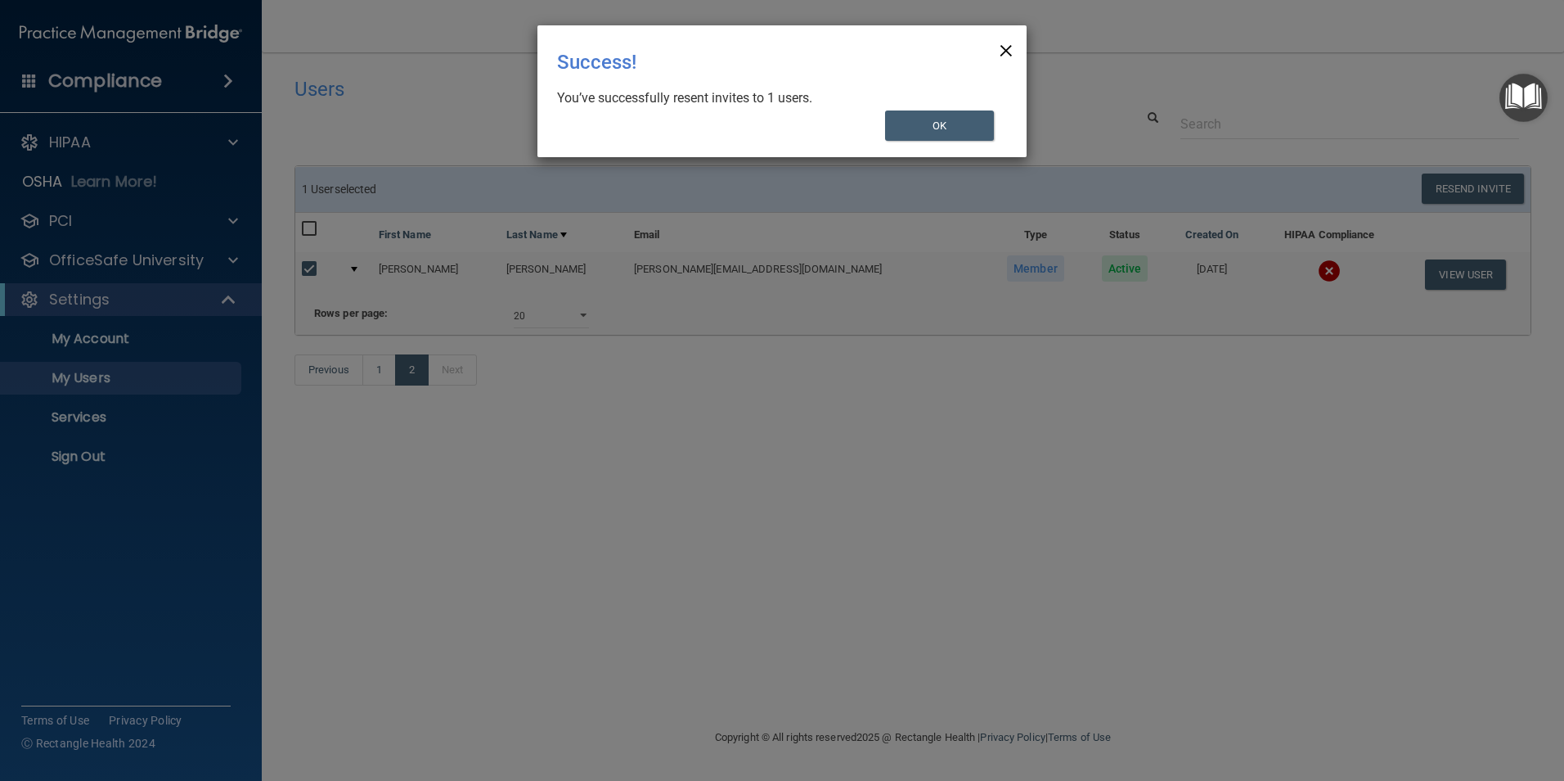
click at [1010, 52] on span "×" at bounding box center [1006, 48] width 15 height 33
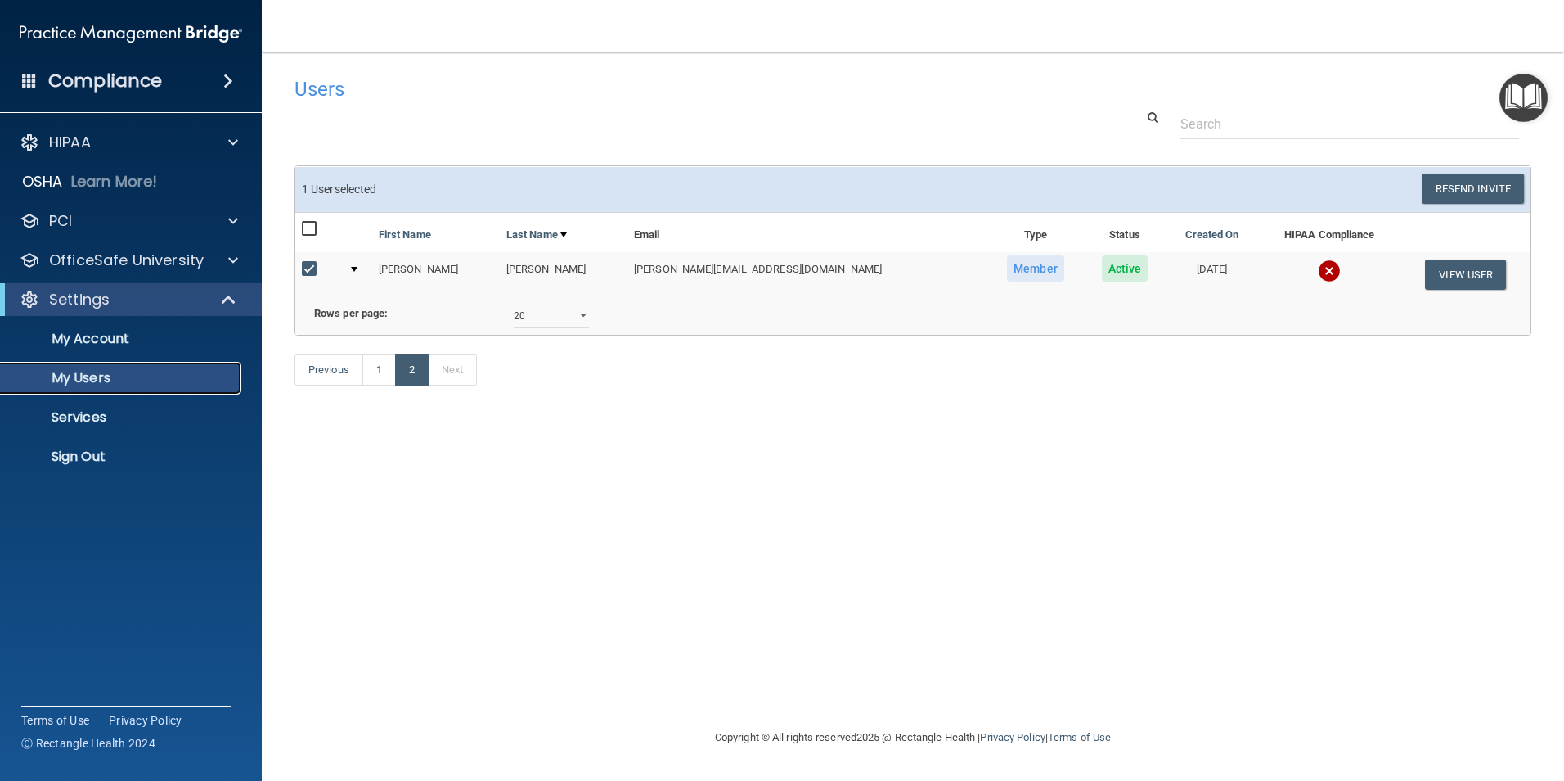
click at [92, 372] on p "My Users" at bounding box center [122, 378] width 223 height 16
click at [107, 306] on p "Settings" at bounding box center [79, 300] width 61 height 20
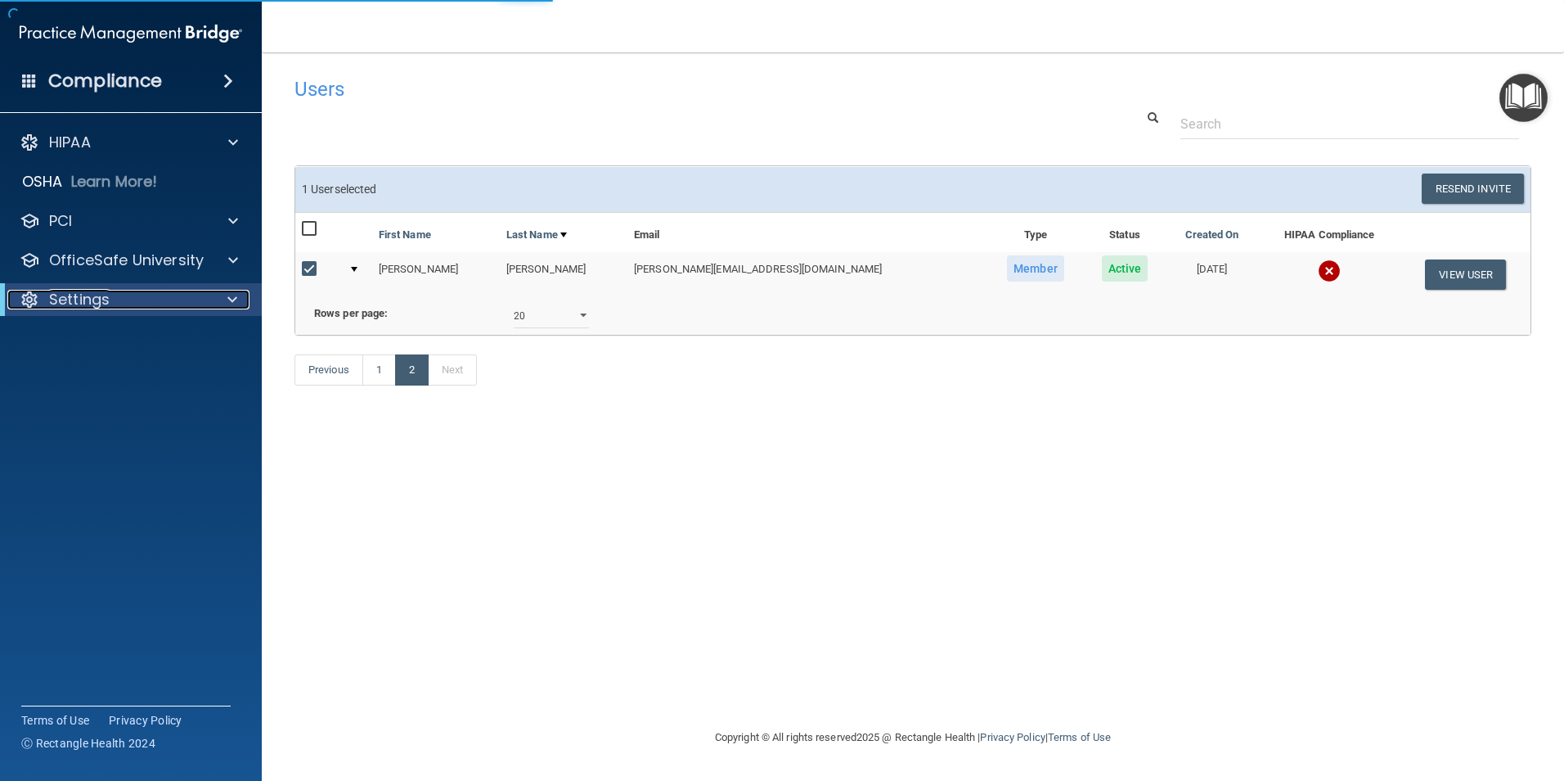
select select "20"
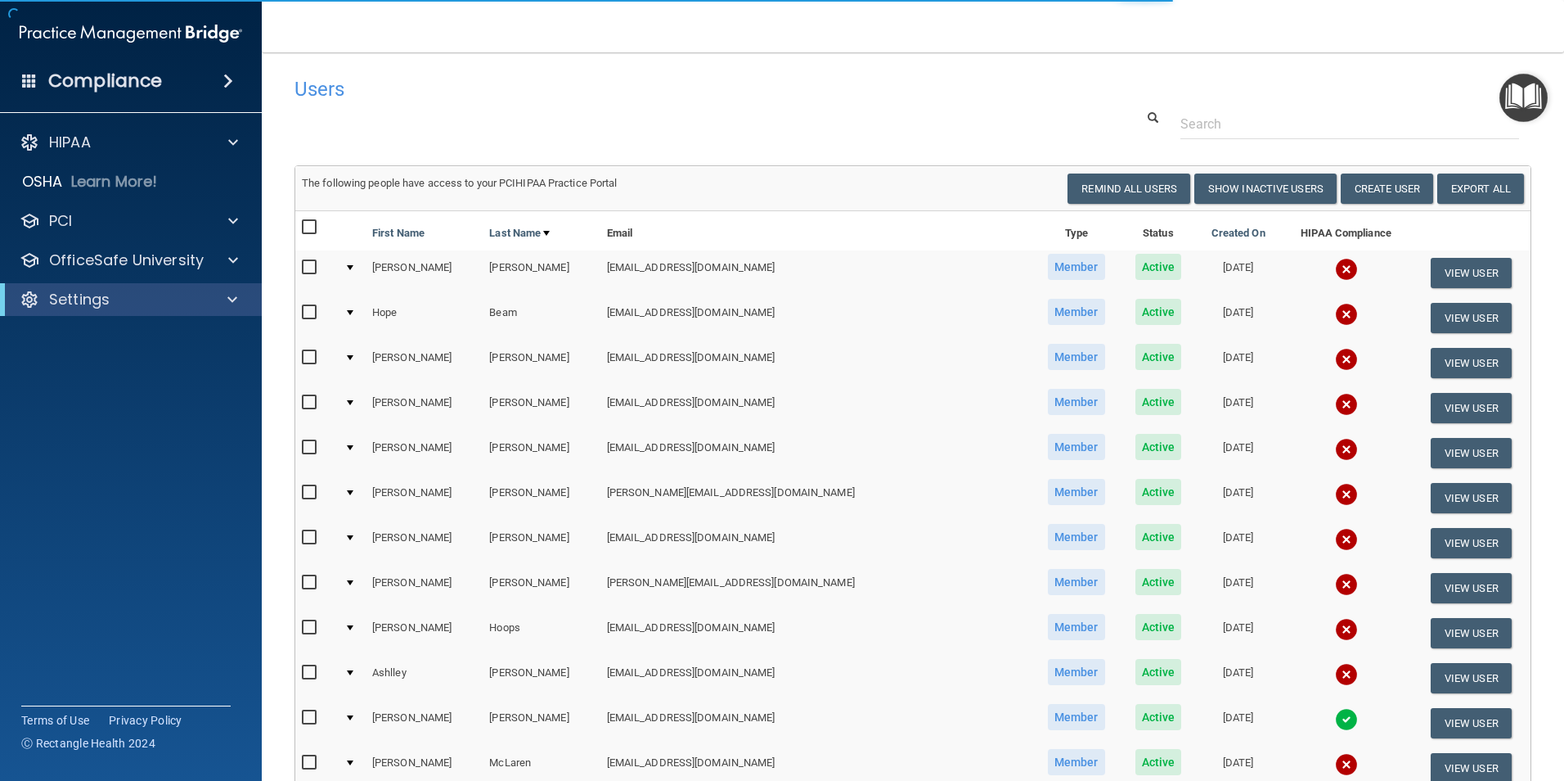
click at [123, 289] on div "Settings" at bounding box center [131, 299] width 262 height 33
click at [222, 292] on div at bounding box center [229, 300] width 40 height 20
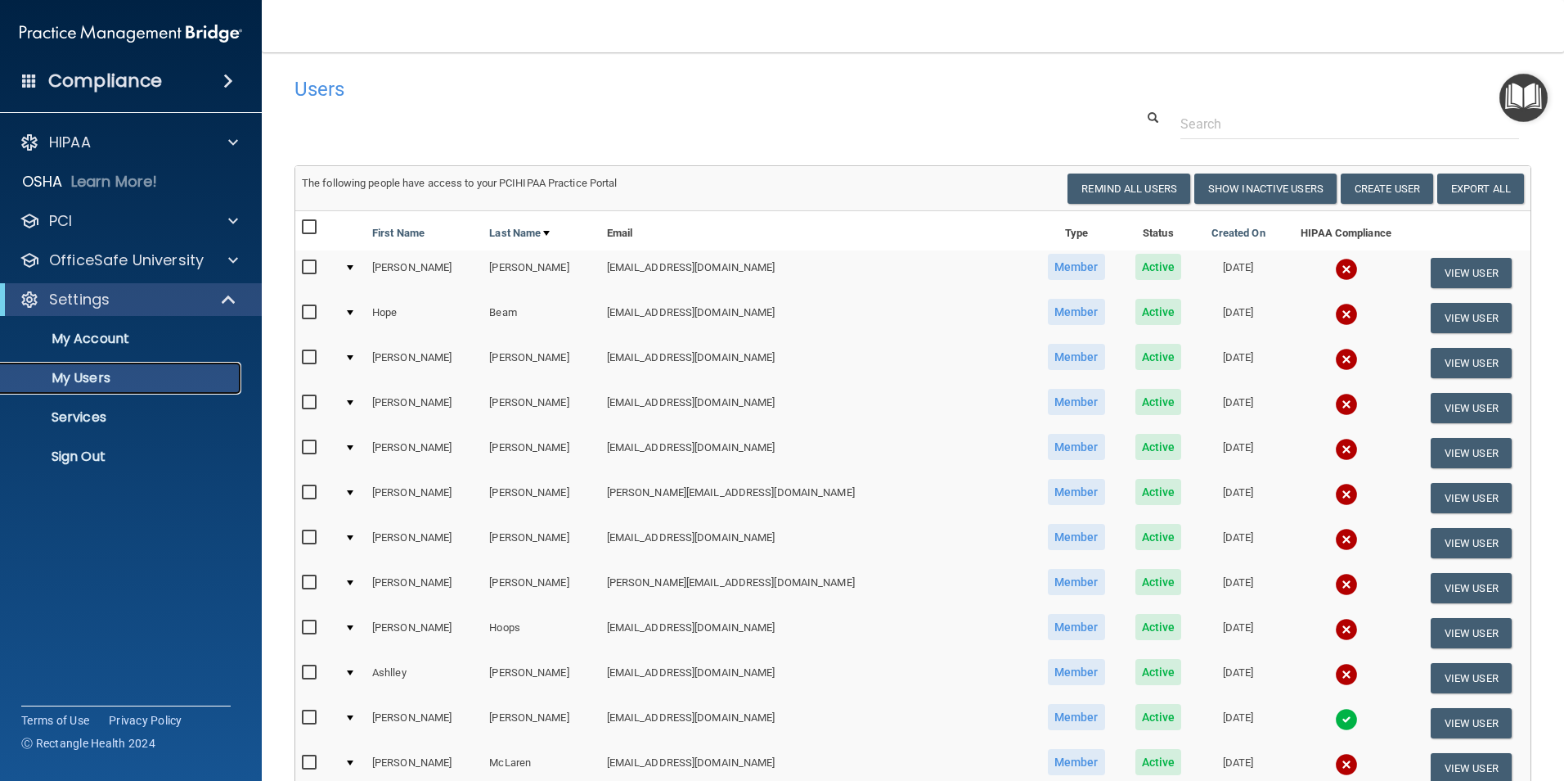
click at [128, 372] on p "My Users" at bounding box center [122, 378] width 223 height 16
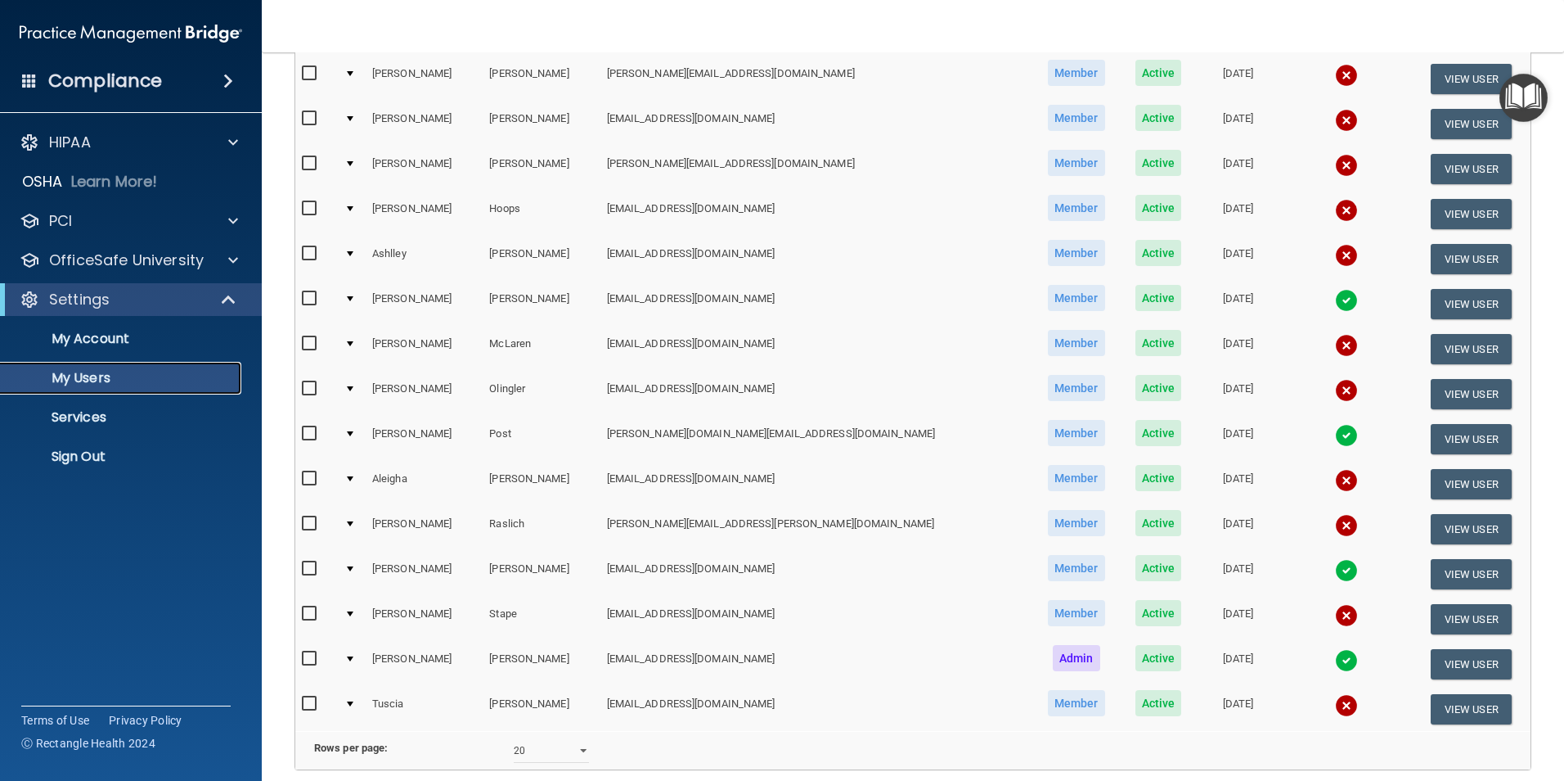
scroll to position [574, 0]
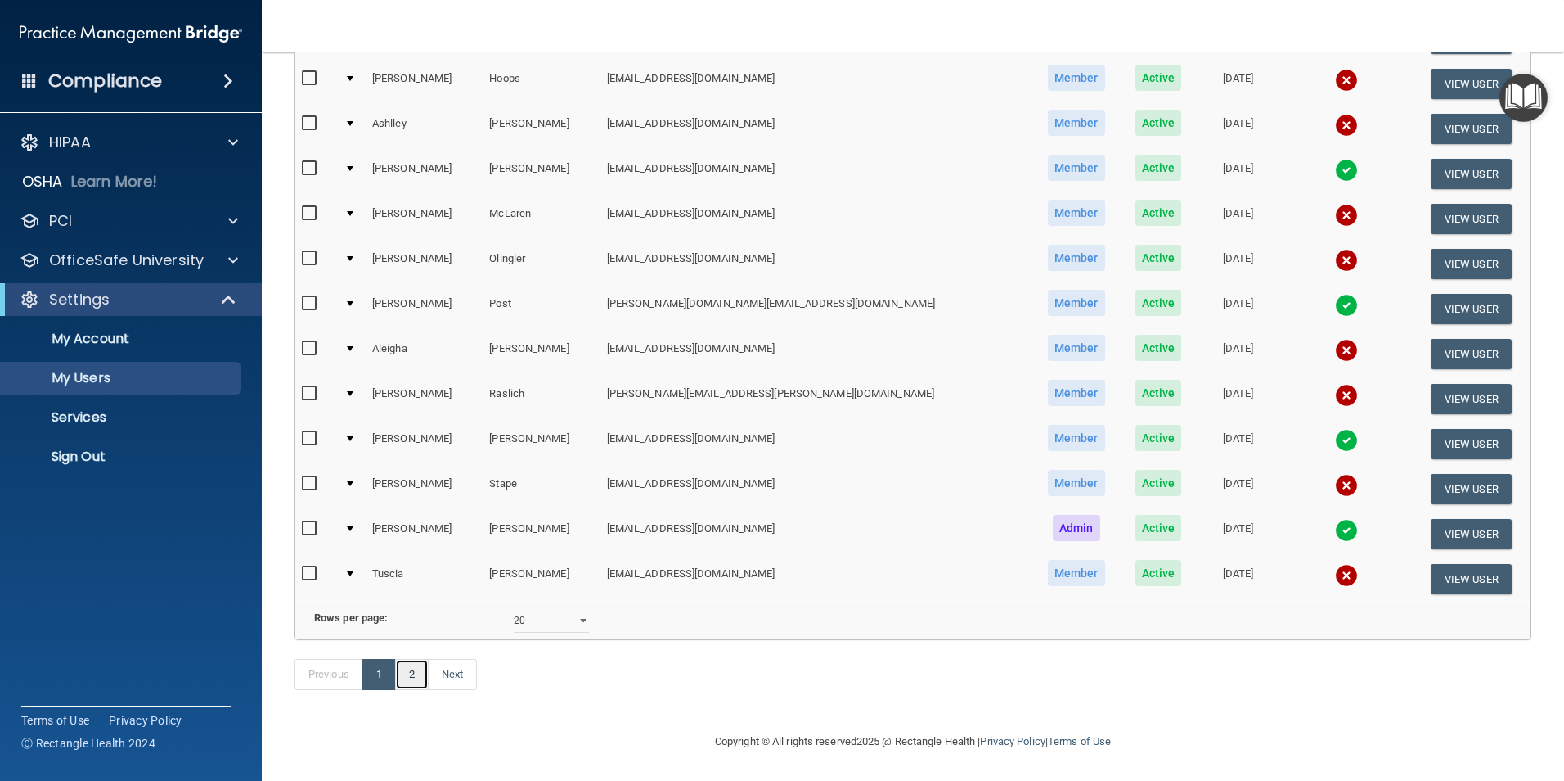
click at [416, 674] on link "2" at bounding box center [412, 674] width 34 height 31
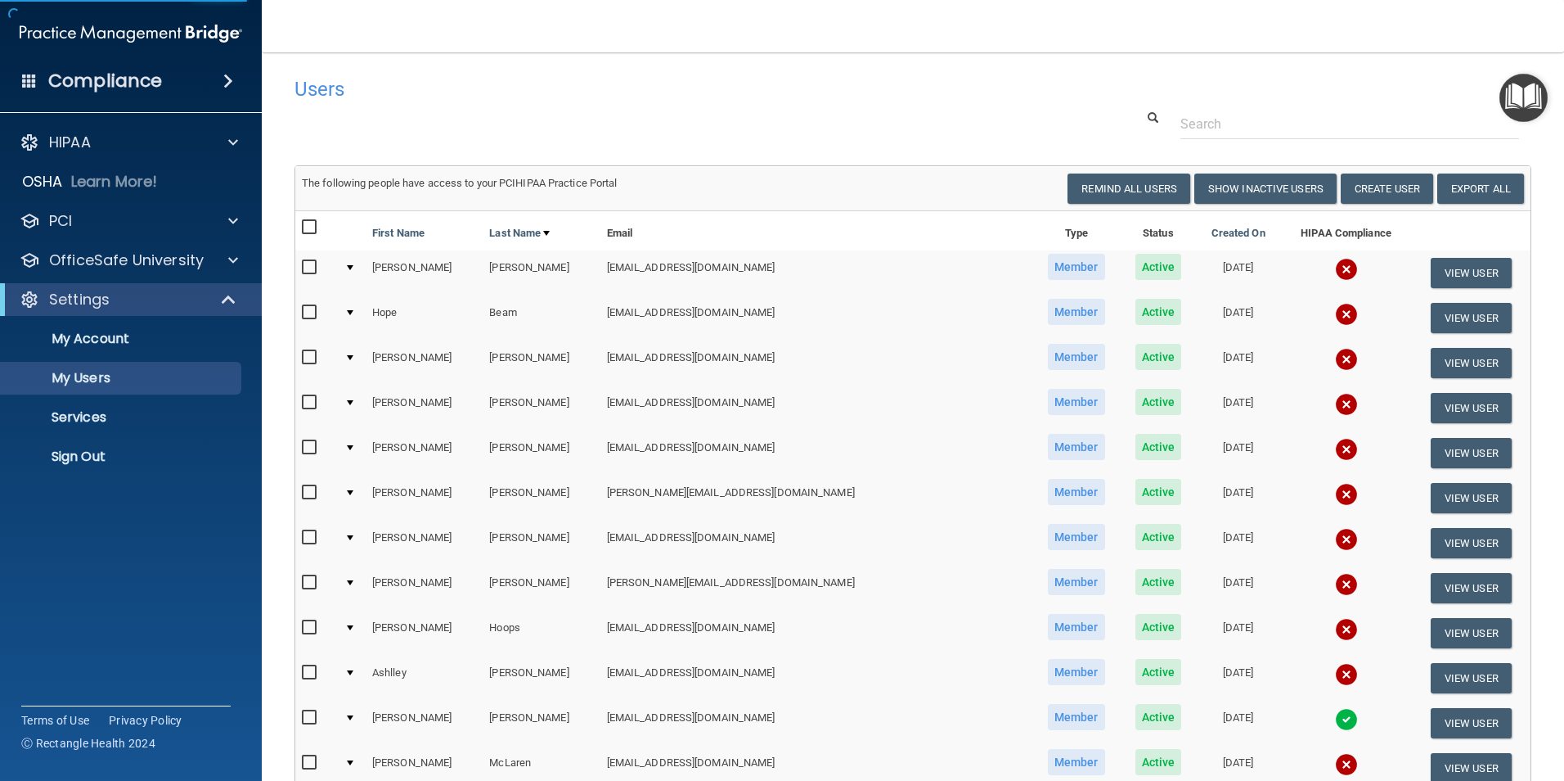
select select "20"
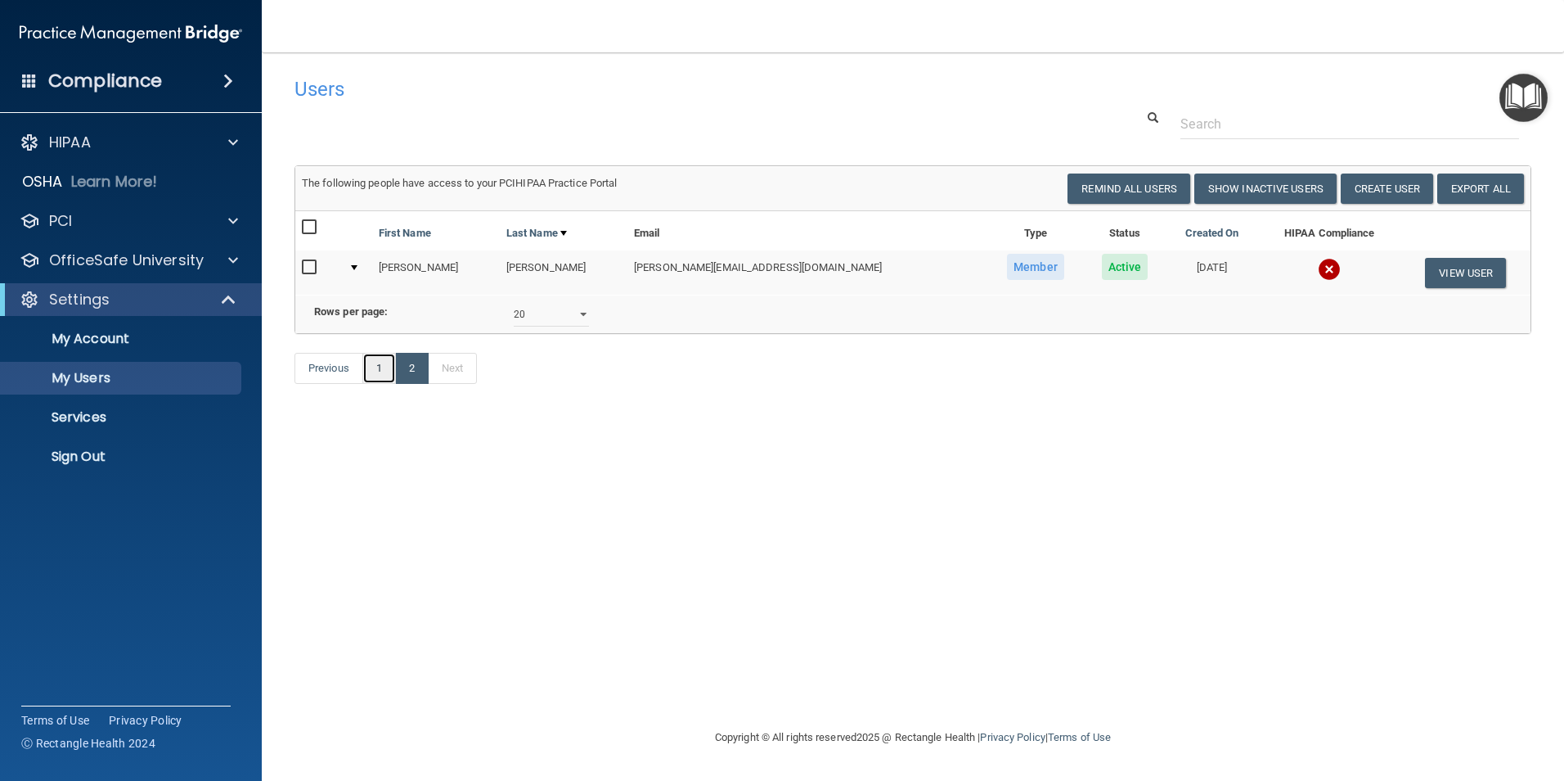
click at [376, 384] on link "1" at bounding box center [379, 368] width 34 height 31
select select "20"
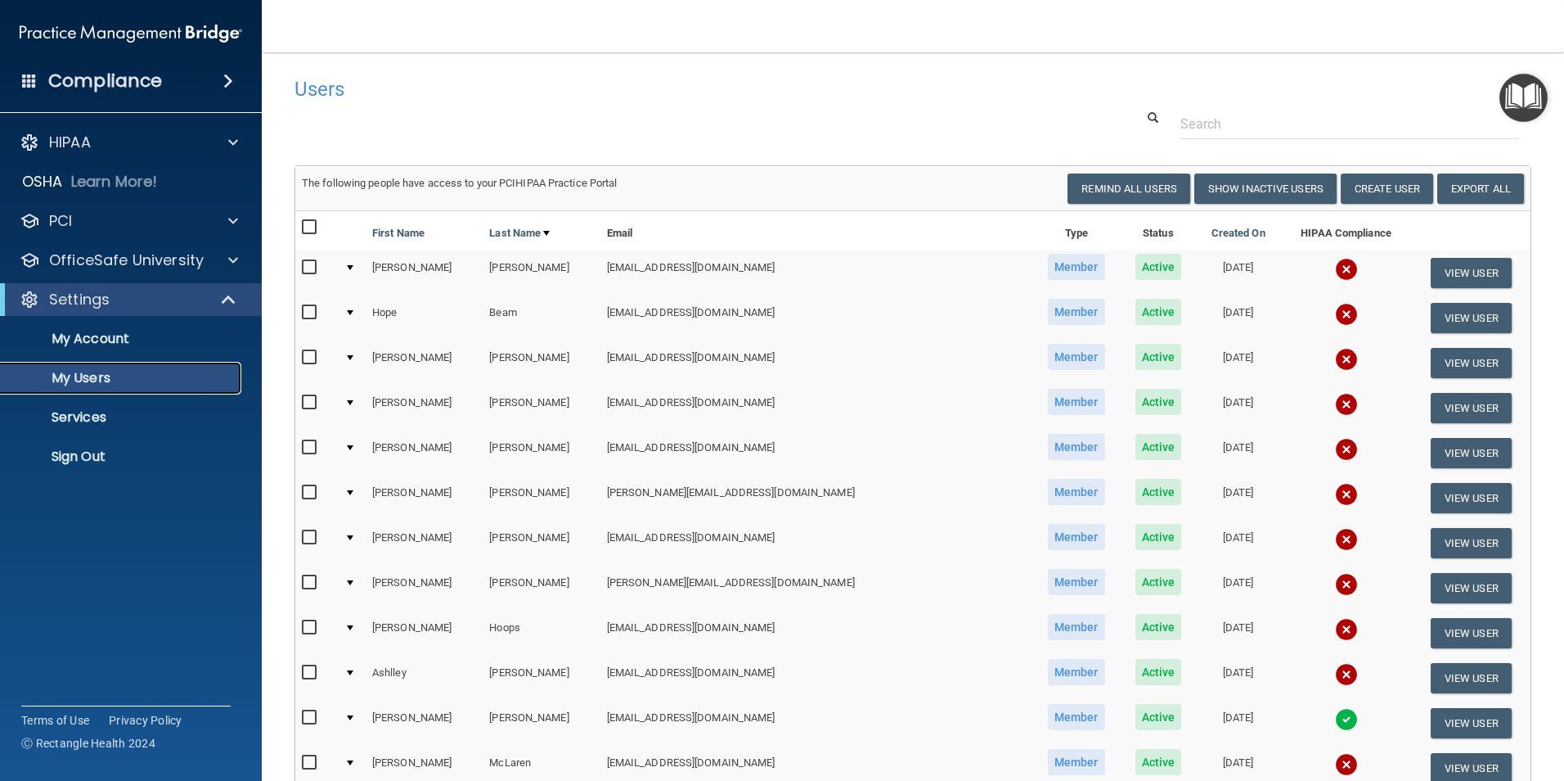
click at [79, 375] on p "My Users" at bounding box center [122, 378] width 223 height 16
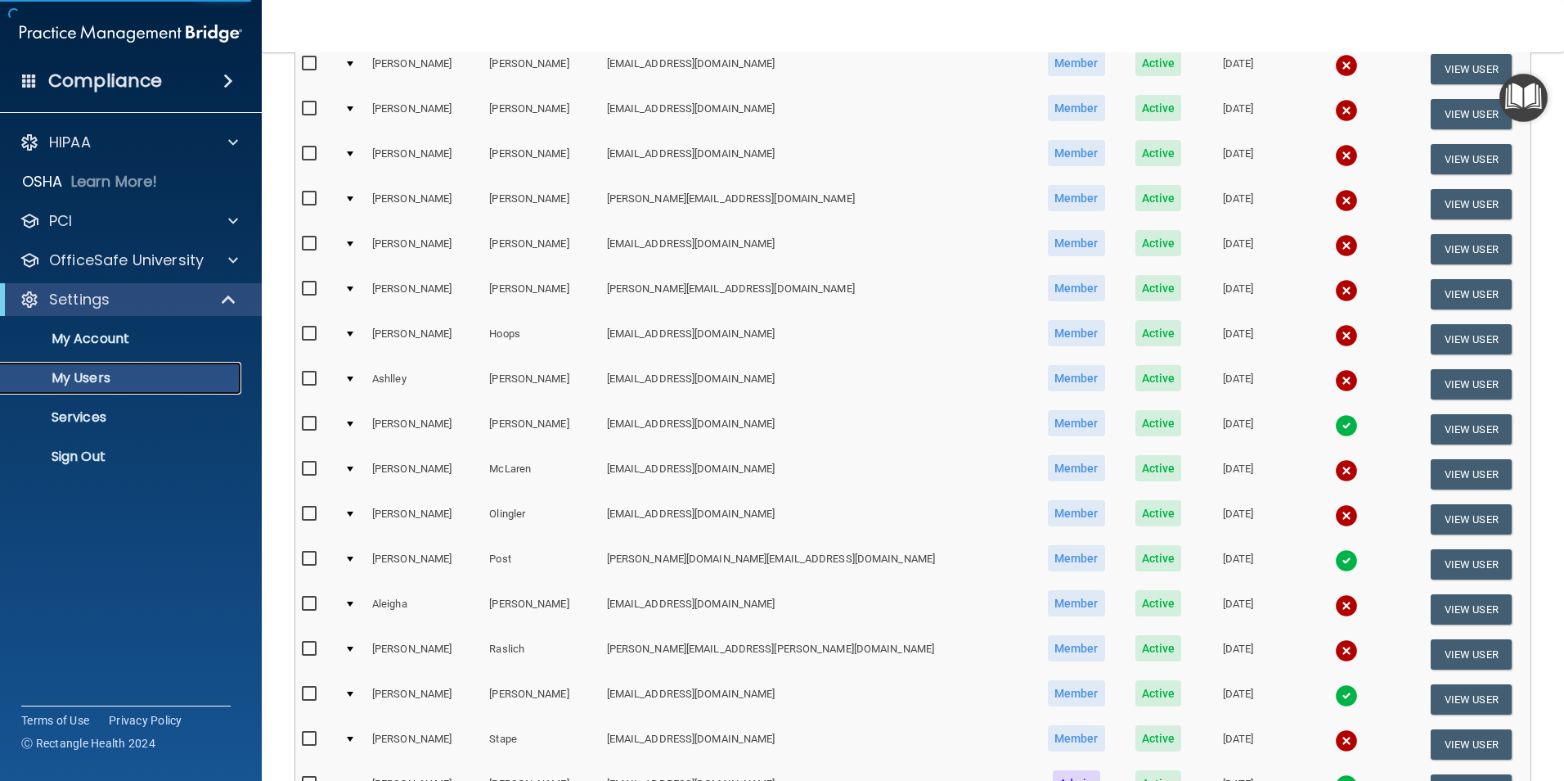
scroll to position [327, 0]
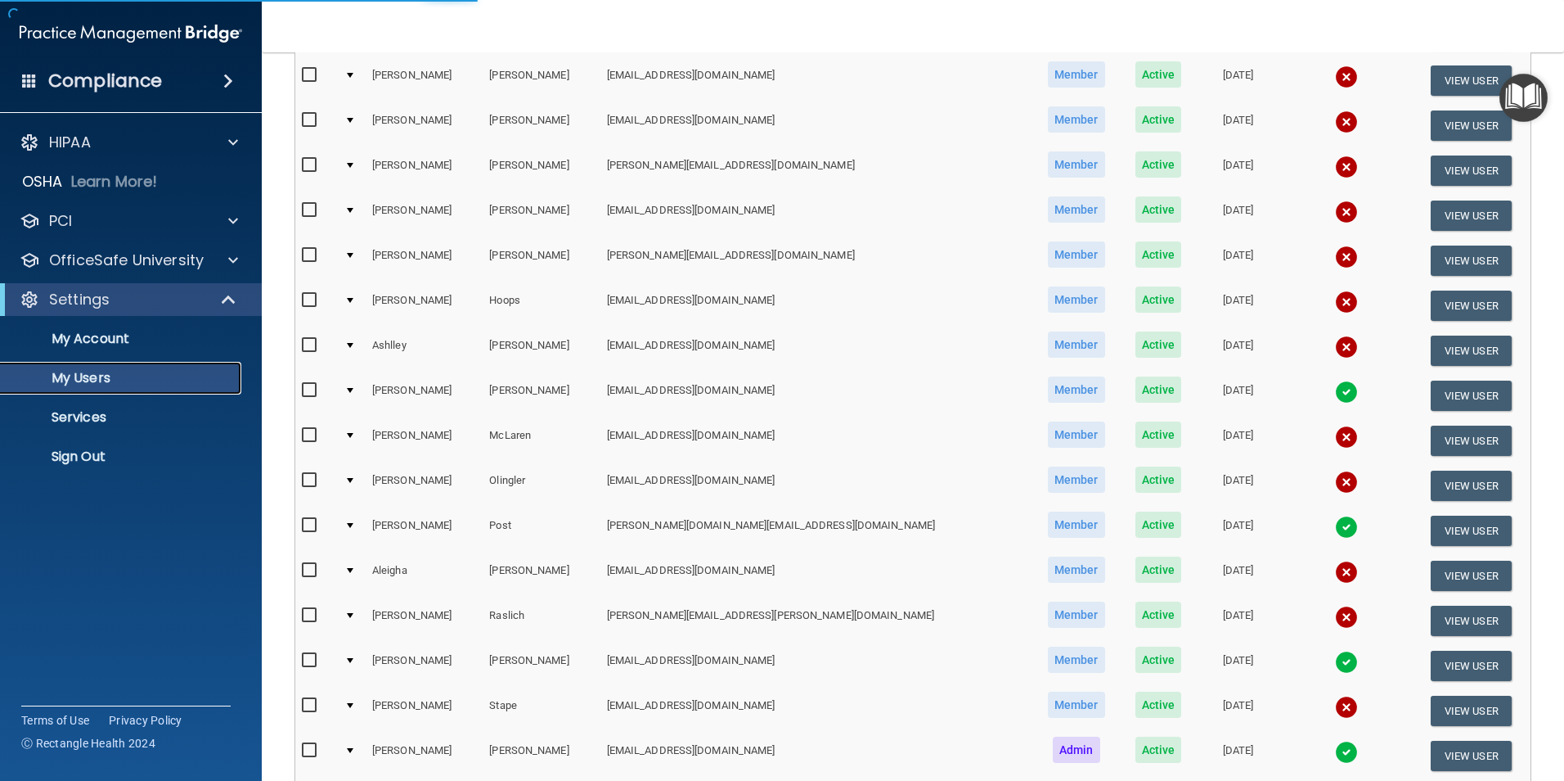
select select "20"
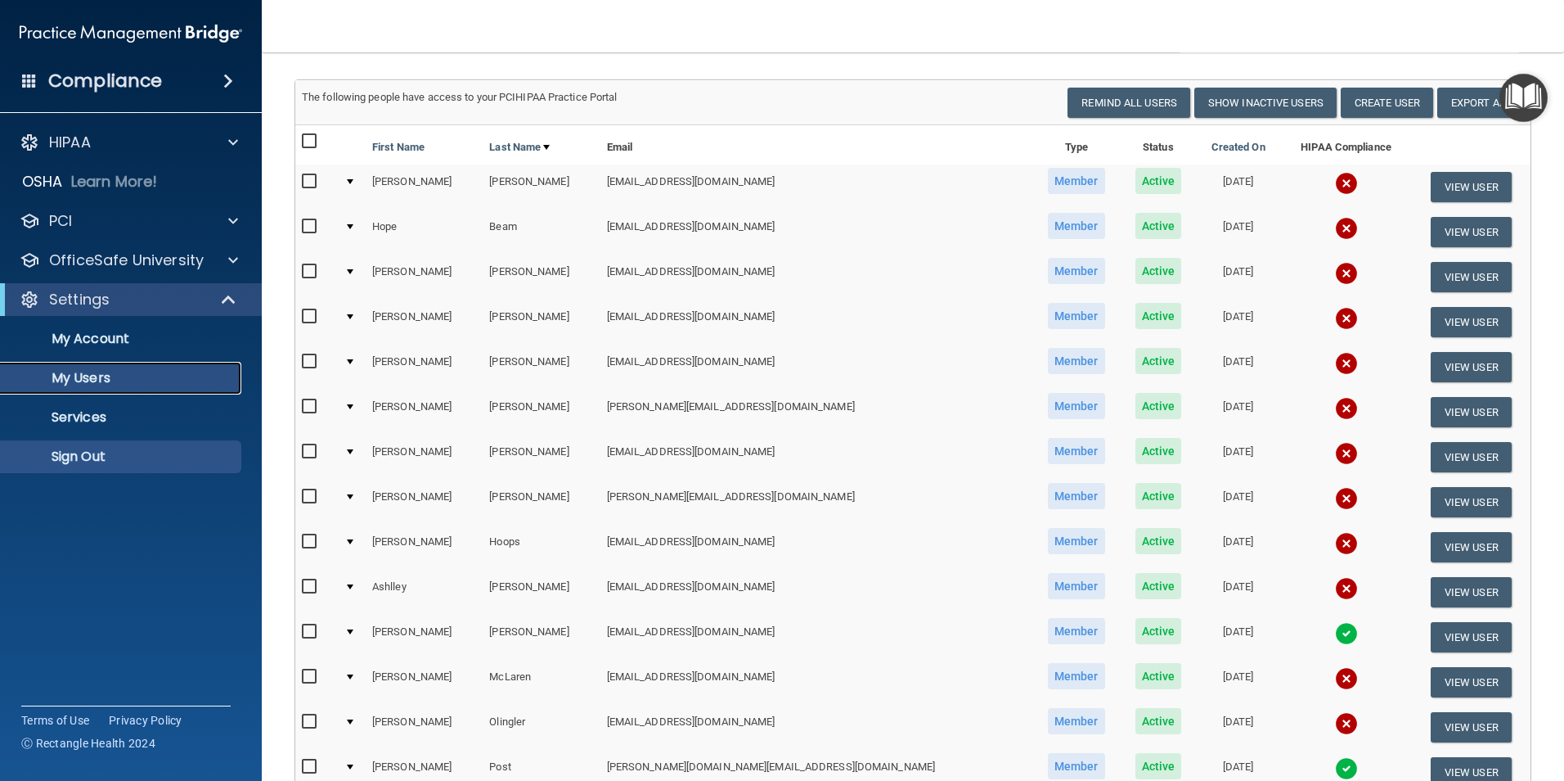
scroll to position [0, 0]
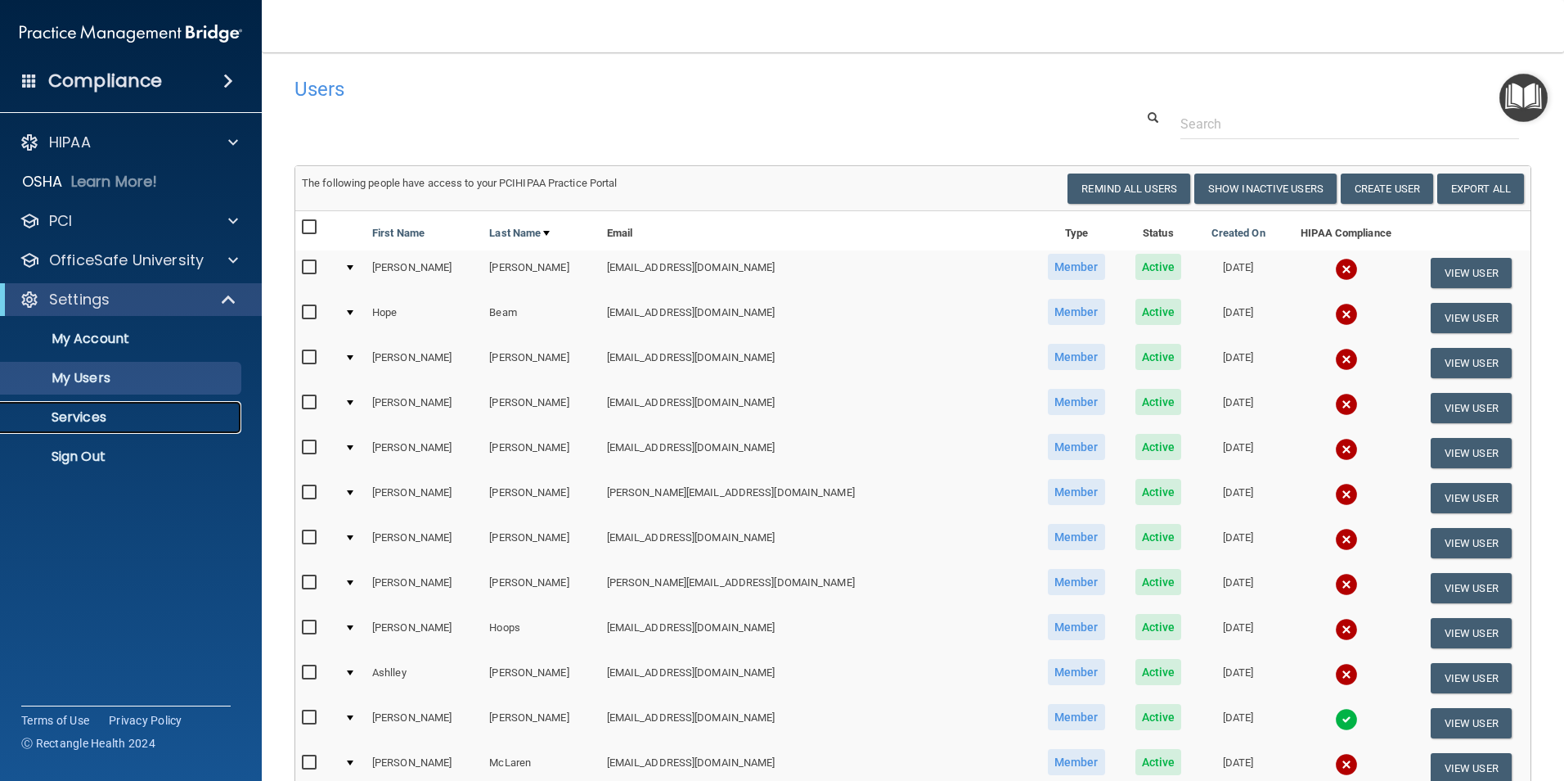
click at [84, 414] on p "Services" at bounding box center [122, 417] width 223 height 16
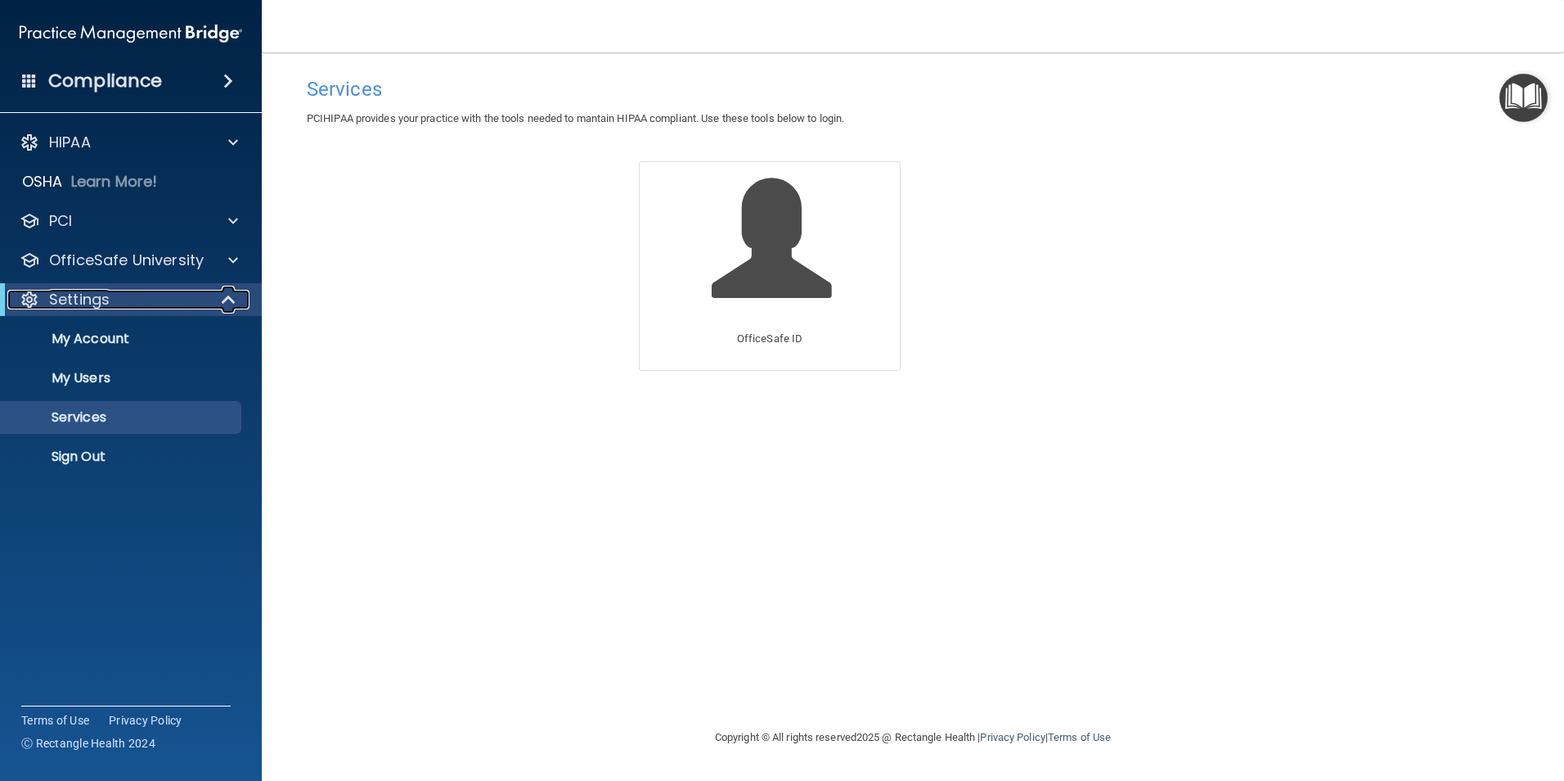
click at [91, 298] on p "Settings" at bounding box center [79, 300] width 61 height 20
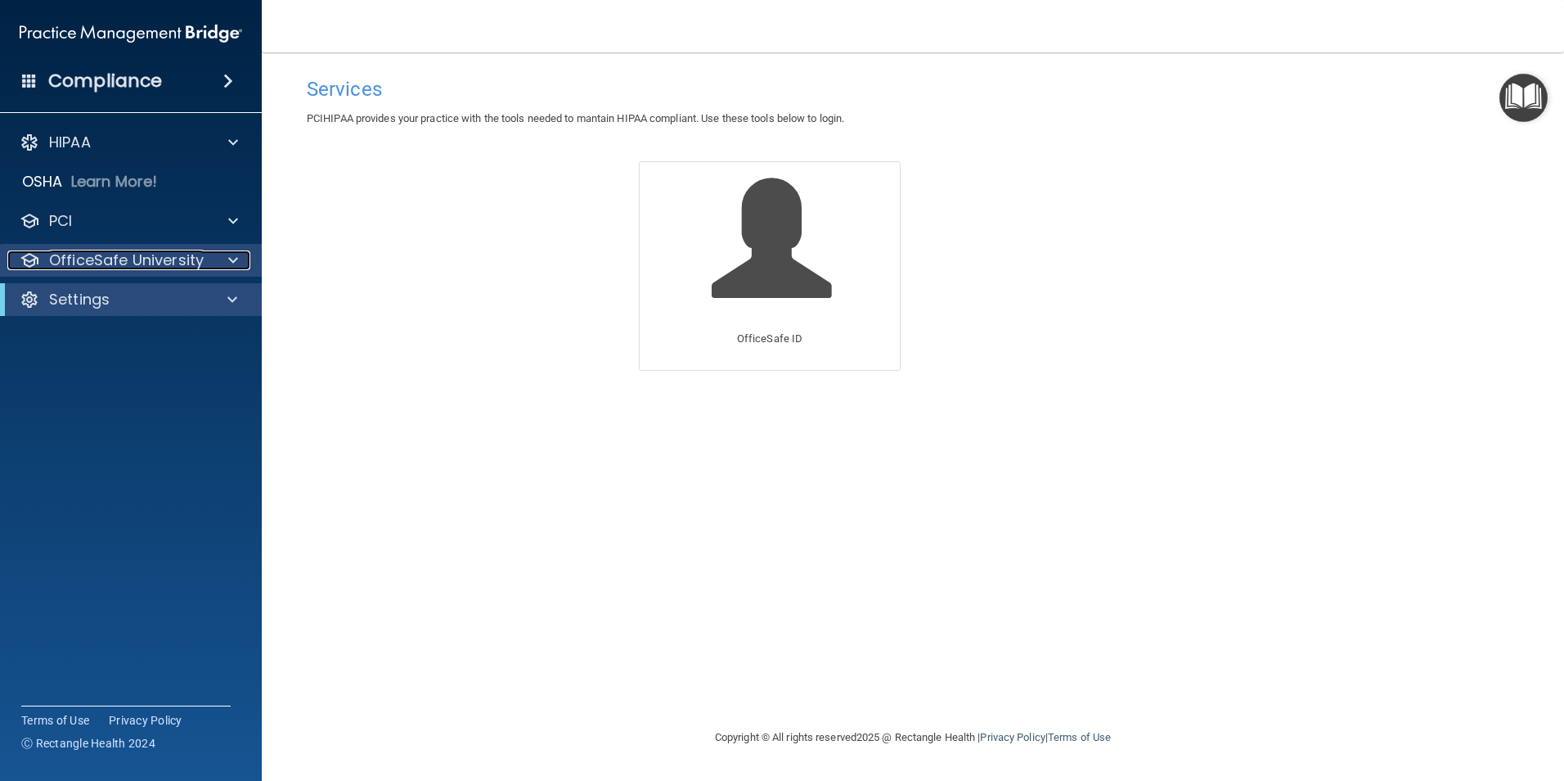
click at [129, 253] on p "OfficeSafe University" at bounding box center [126, 260] width 155 height 20
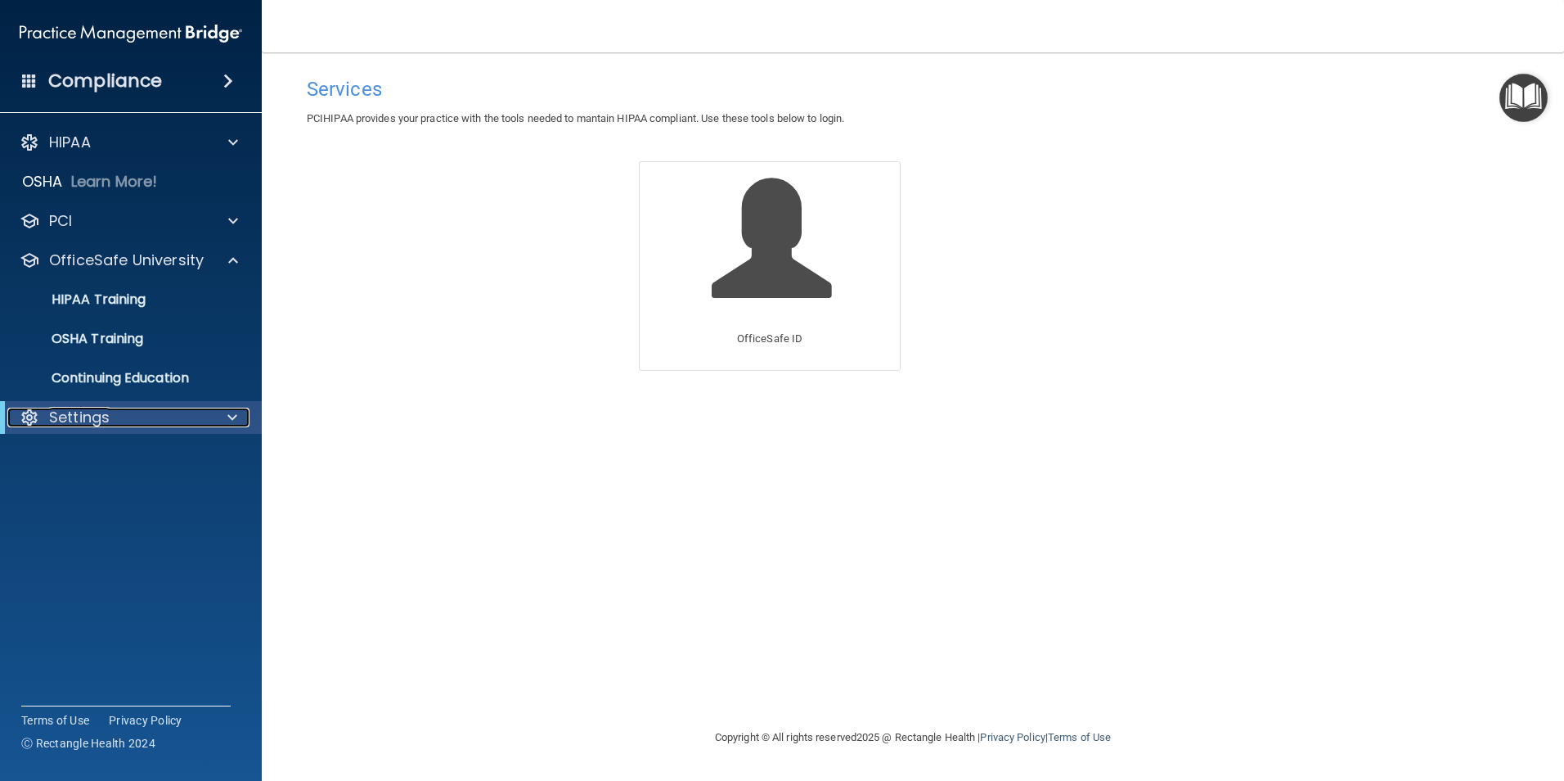
click at [119, 421] on div "Settings" at bounding box center [108, 417] width 202 height 20
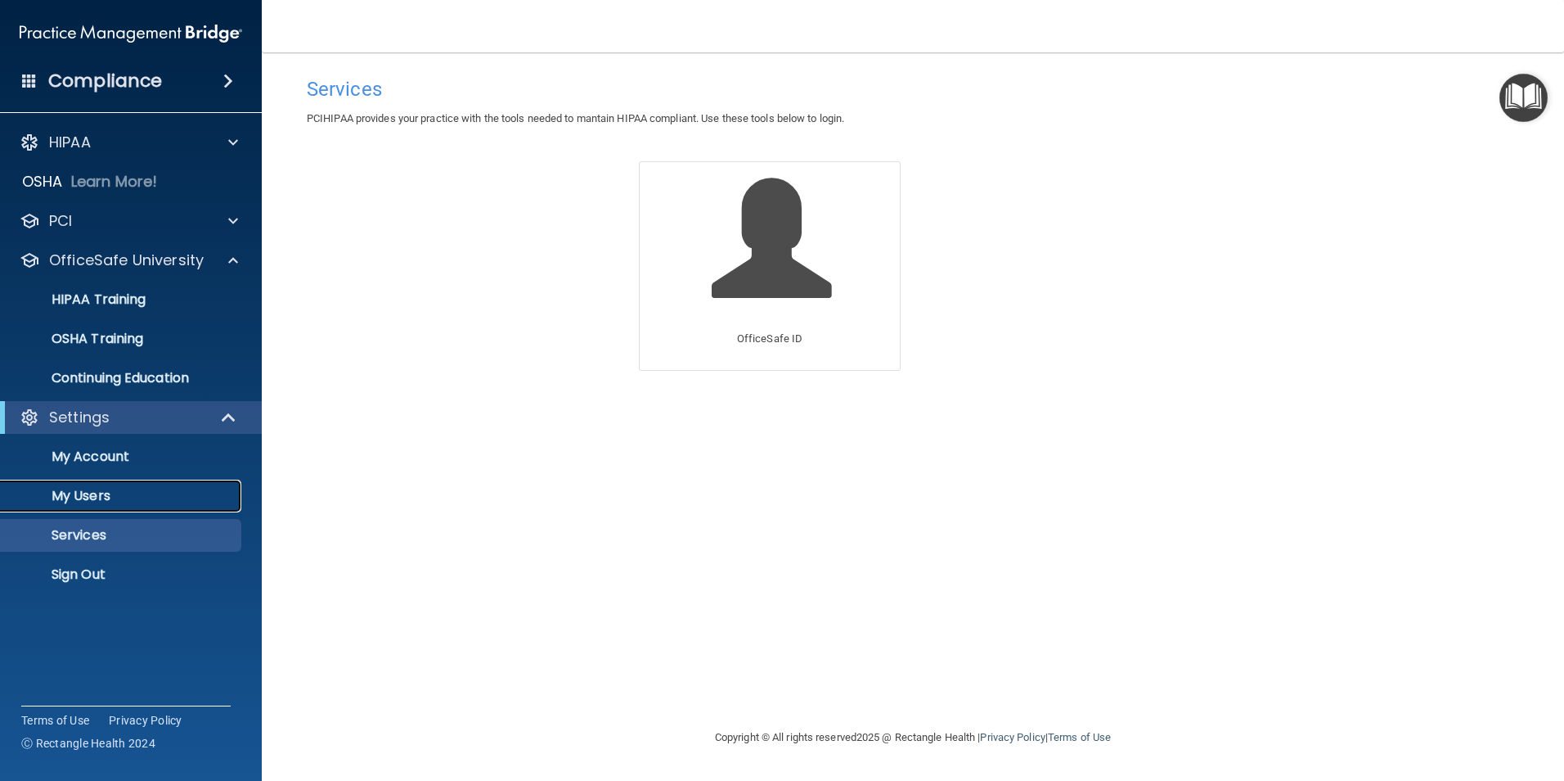
click at [93, 497] on p "My Users" at bounding box center [122, 496] width 223 height 16
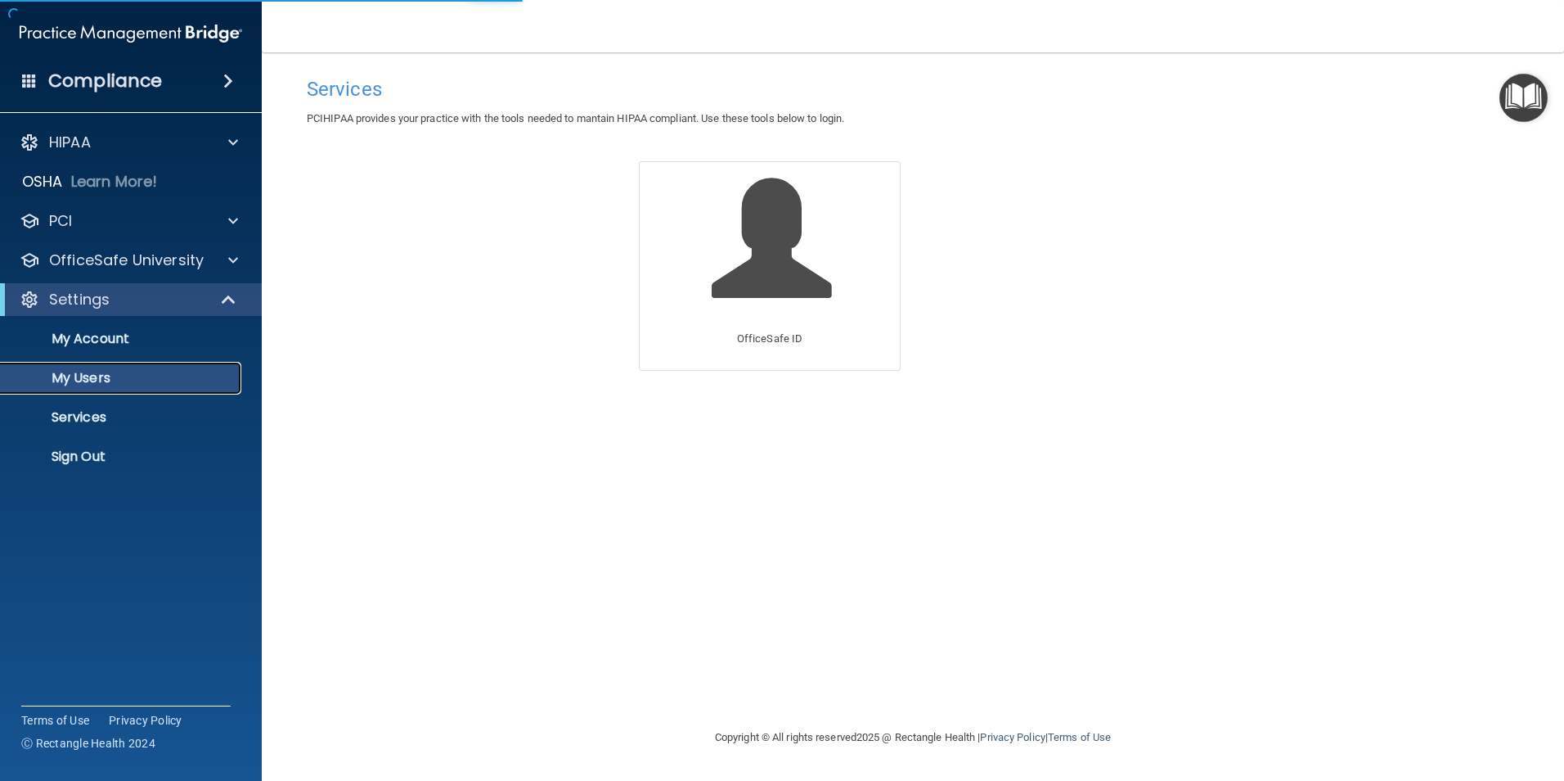
select select "20"
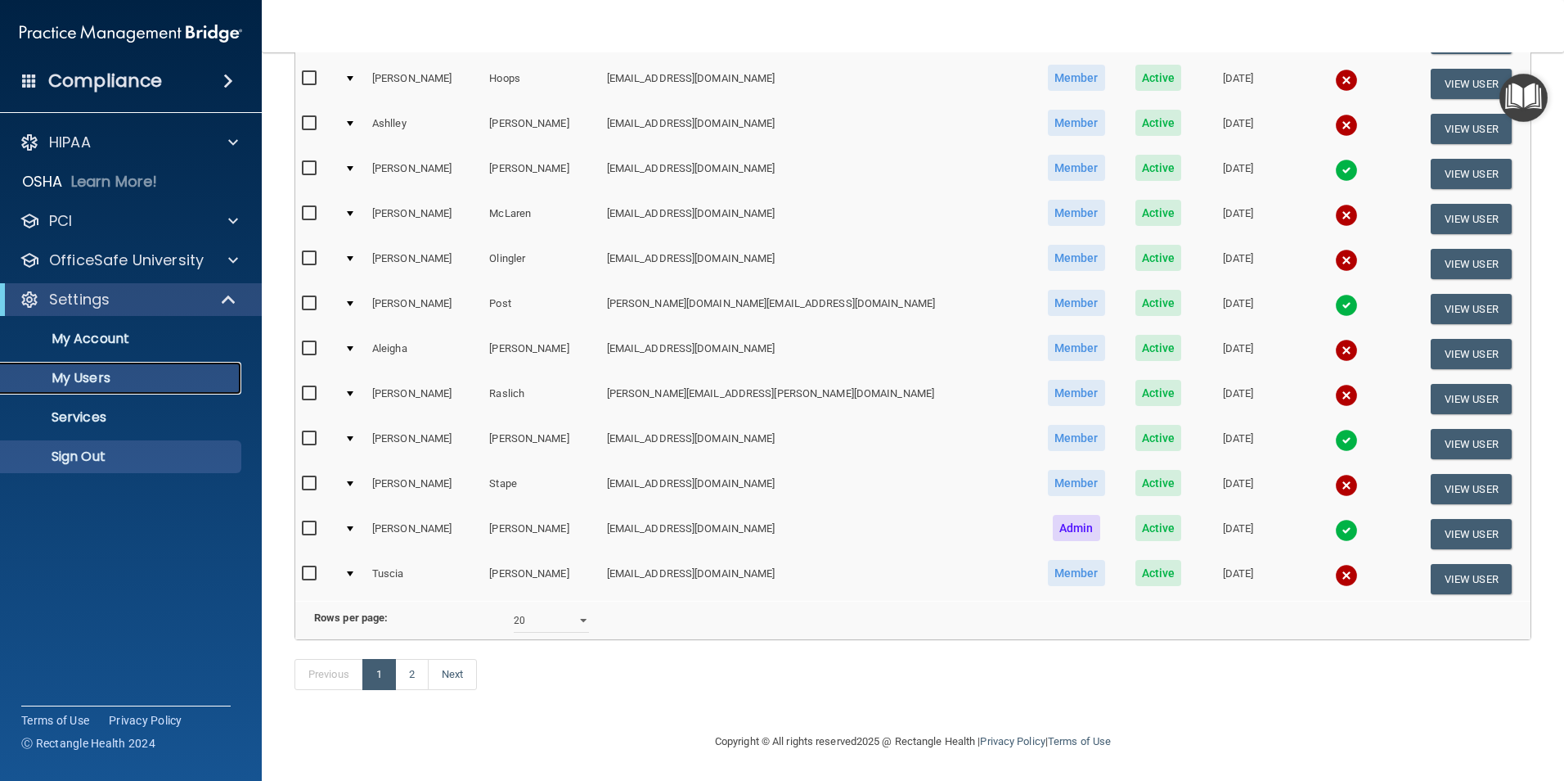
scroll to position [574, 0]
click at [75, 382] on p "My Users" at bounding box center [122, 378] width 223 height 16
click at [409, 673] on link "2" at bounding box center [412, 674] width 34 height 31
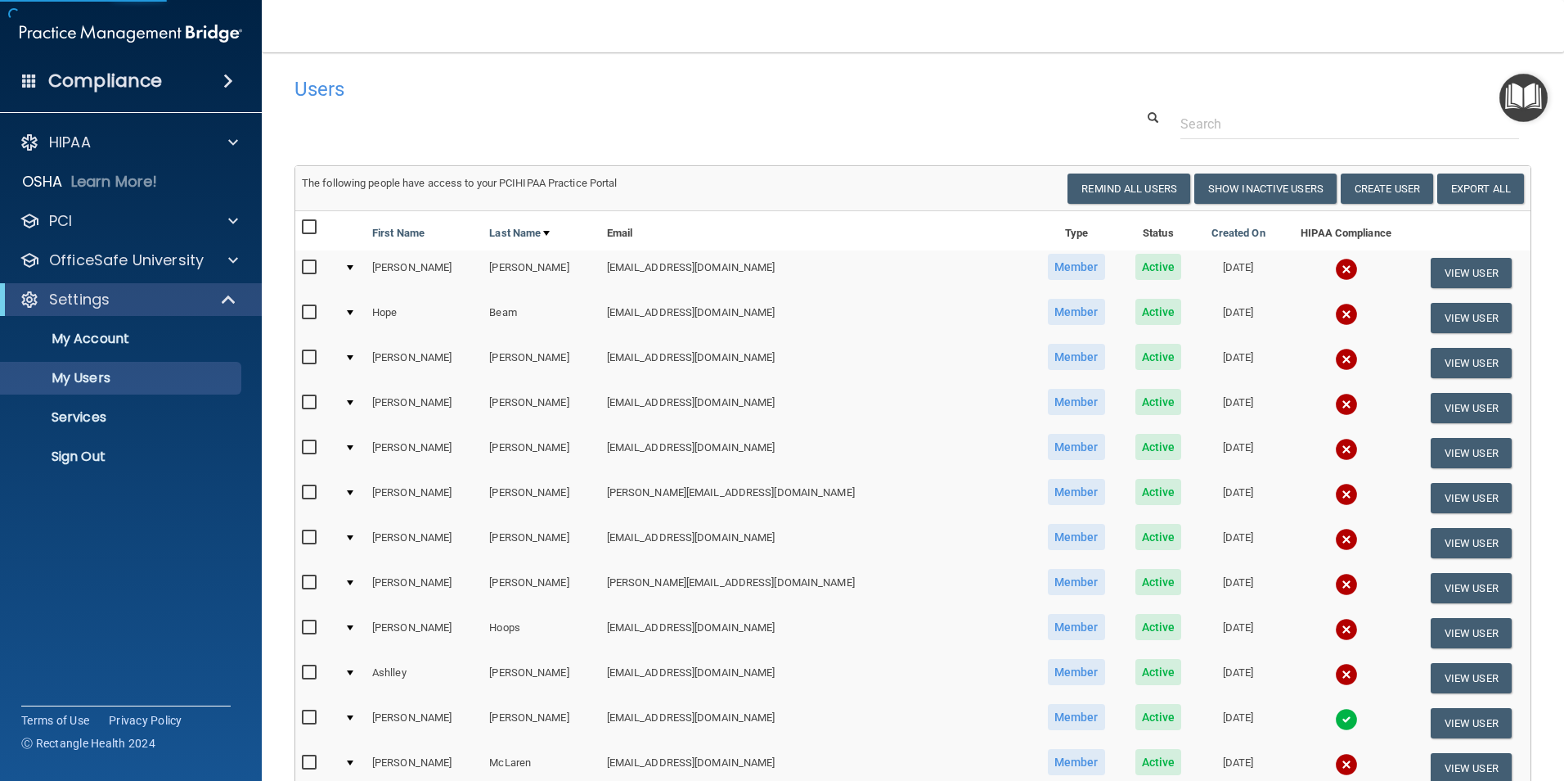
select select "20"
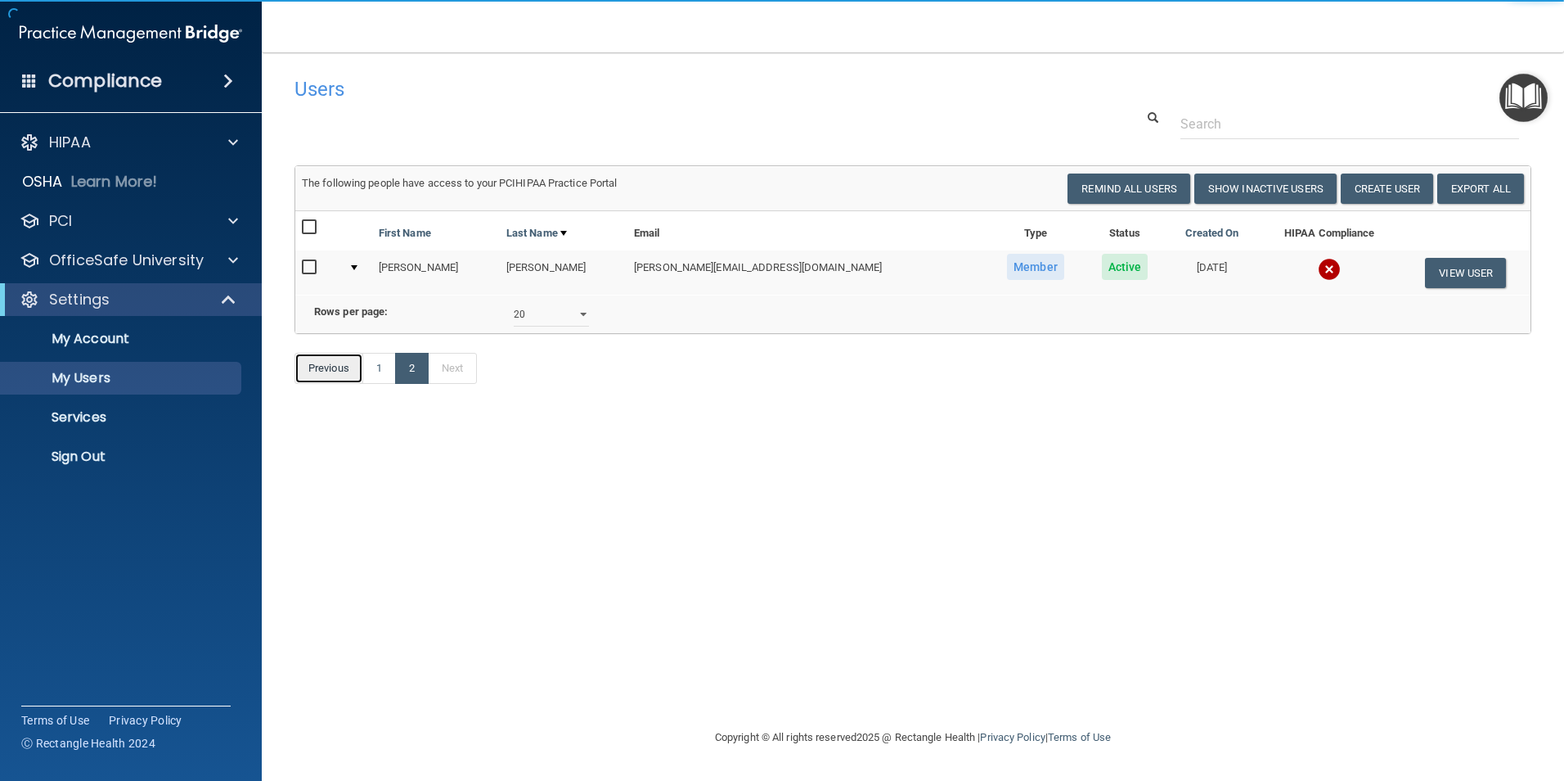
click at [317, 384] on link "Previous" at bounding box center [329, 368] width 69 height 31
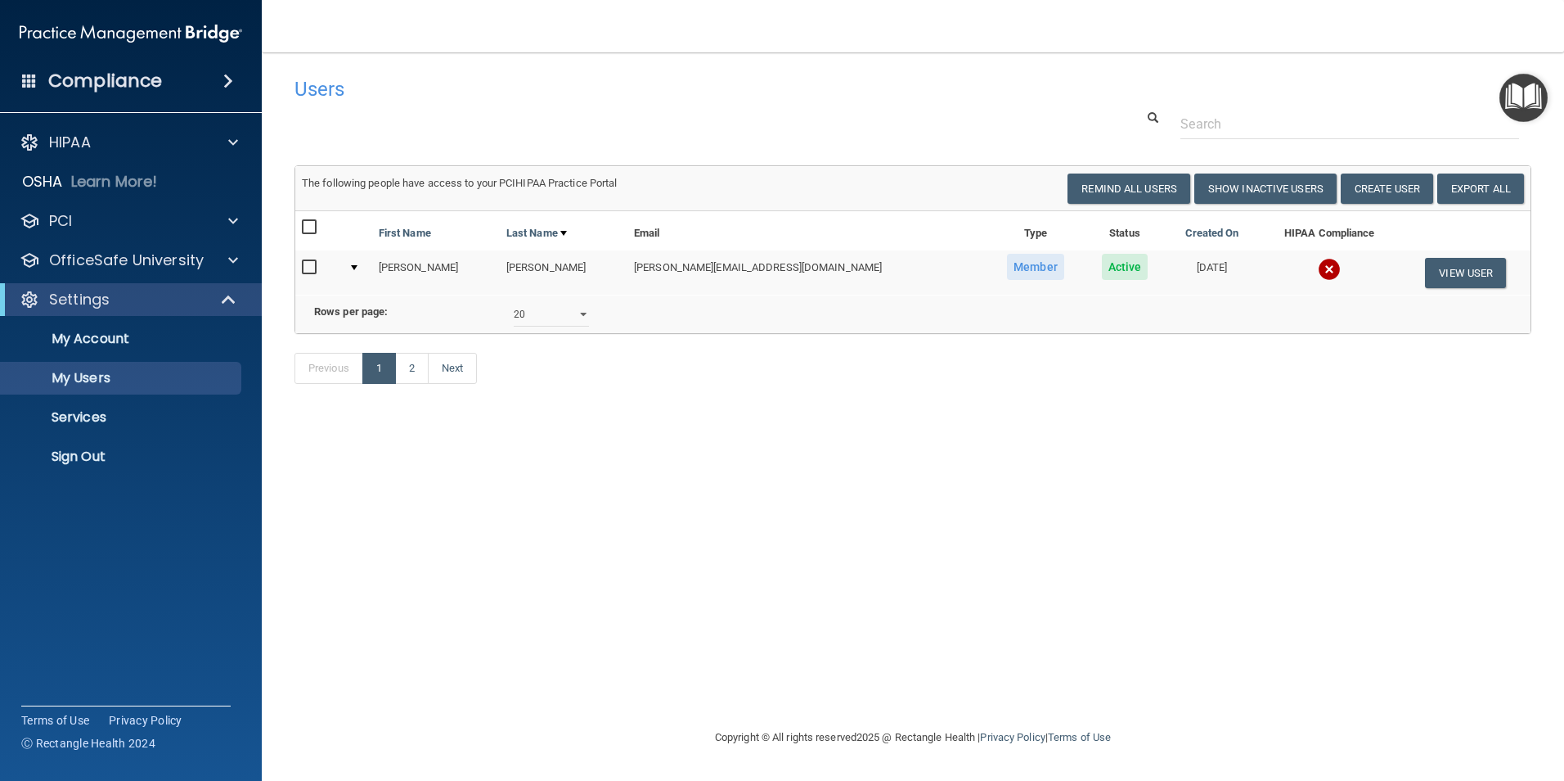
select select "20"
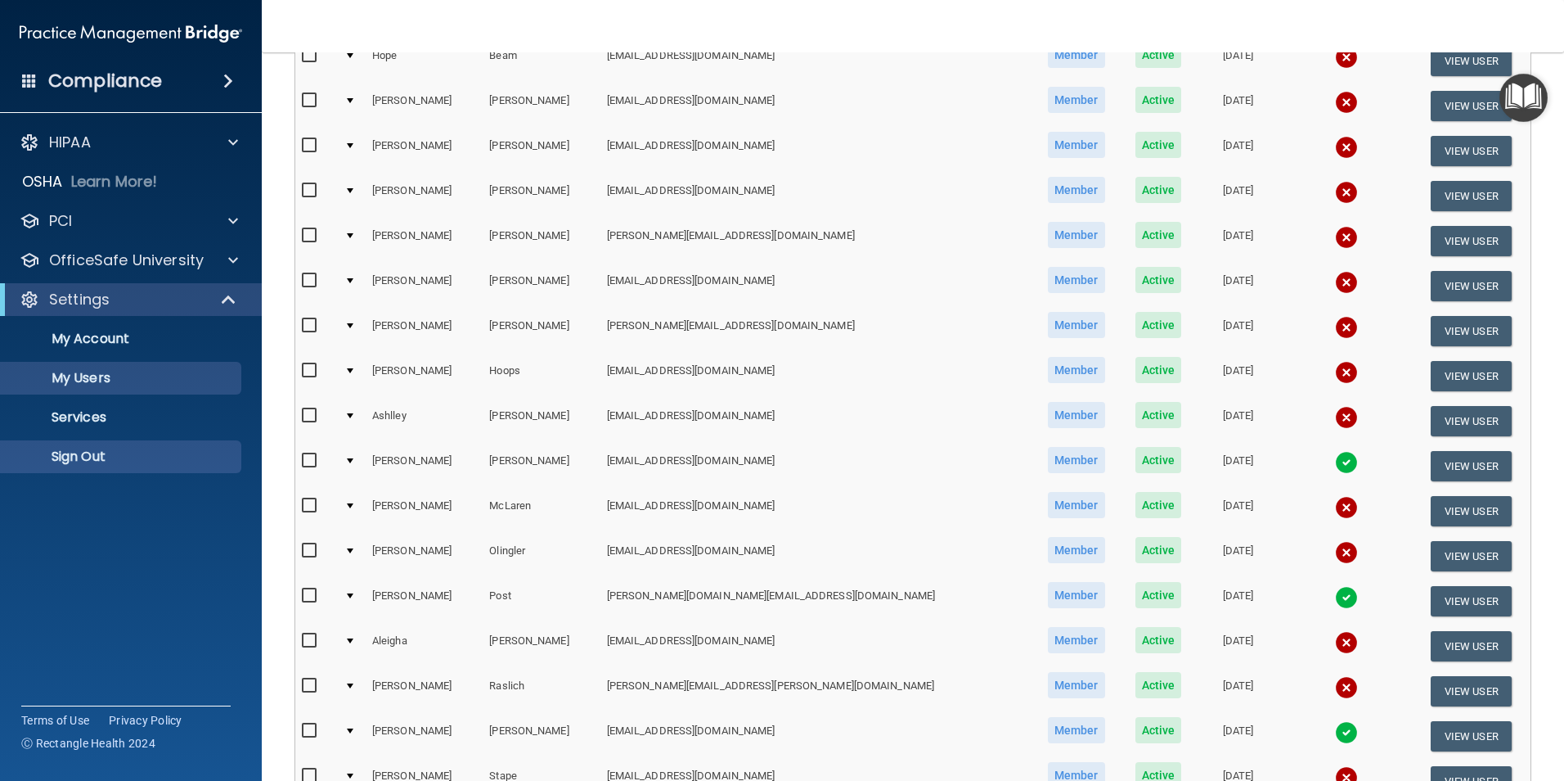
scroll to position [246, 0]
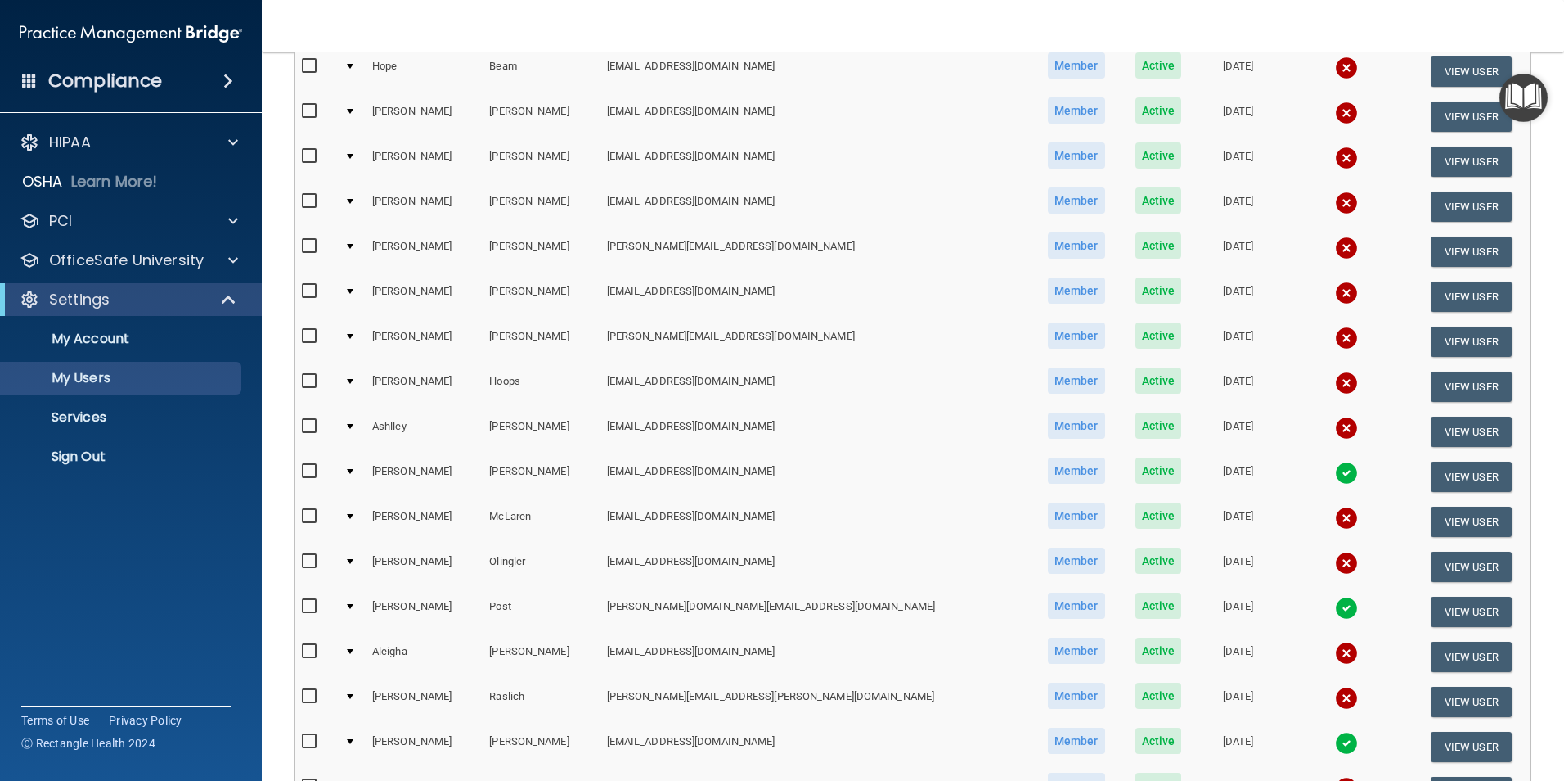
click at [87, 78] on h4 "Compliance" at bounding box center [105, 81] width 114 height 23
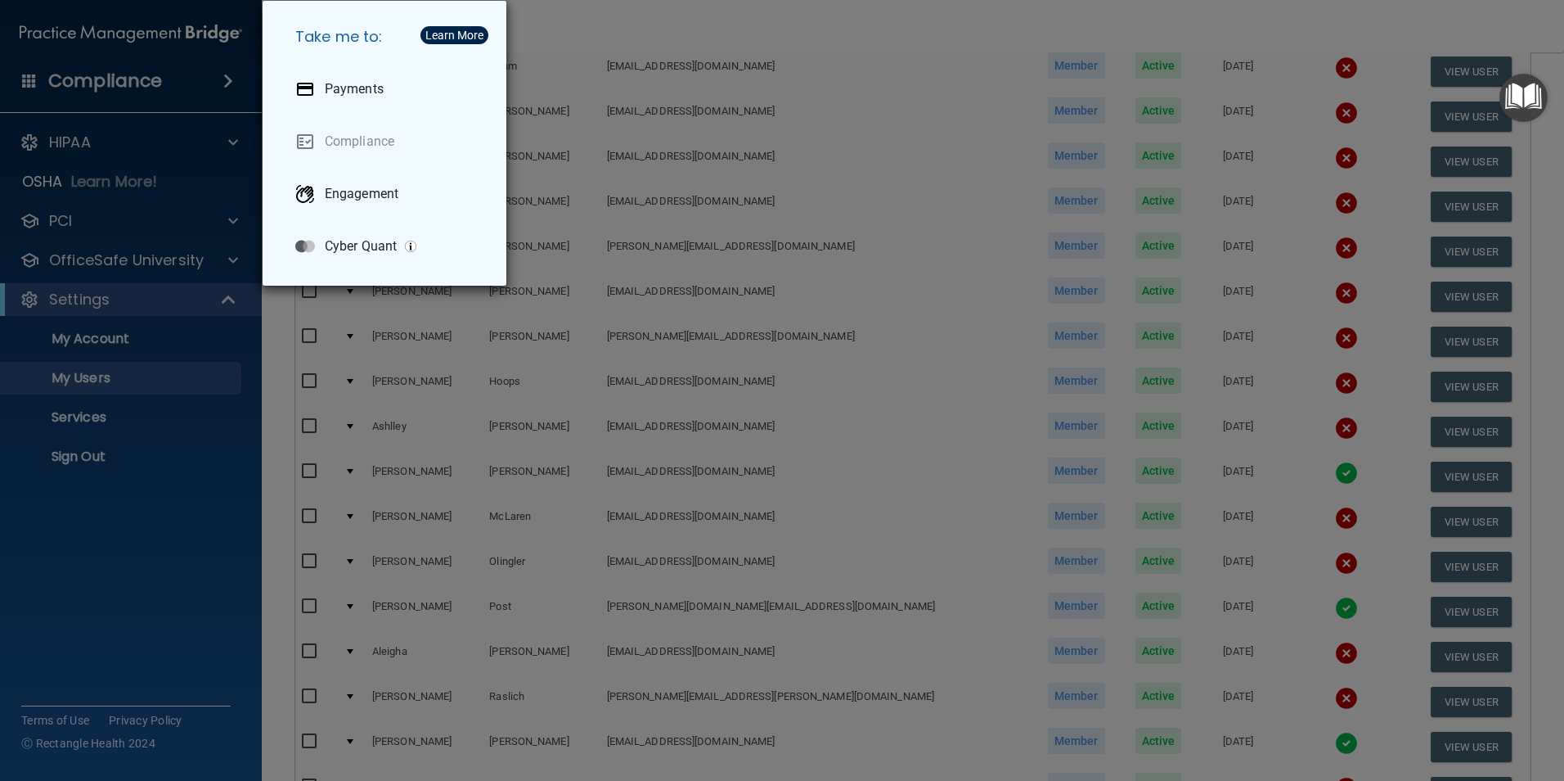
click at [150, 565] on div "Take me to: Payments Compliance Engagement Cyber Quant" at bounding box center [782, 390] width 1564 height 781
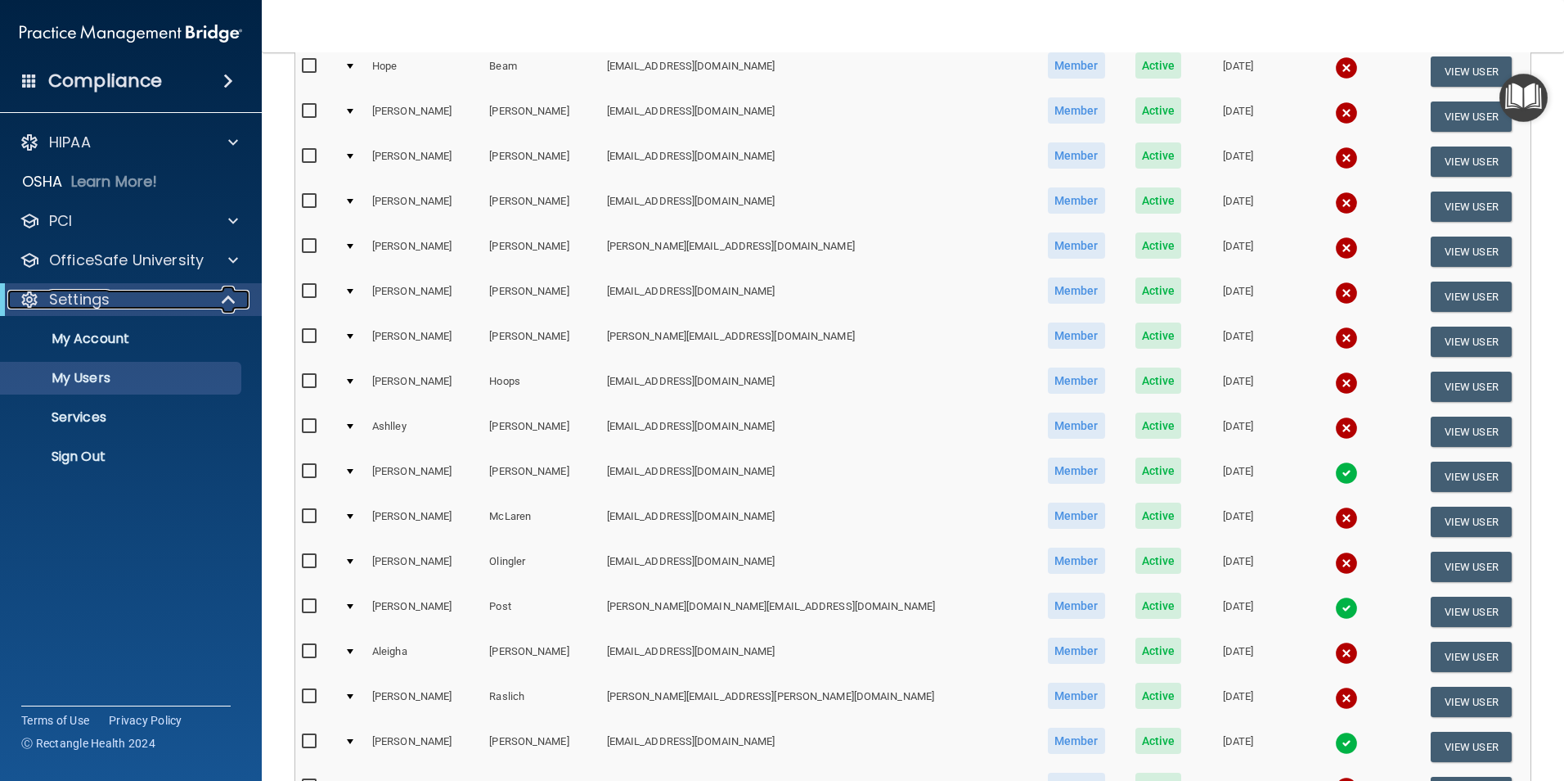
click at [76, 298] on p "Settings" at bounding box center [79, 300] width 61 height 20
click at [123, 290] on div "Settings" at bounding box center [108, 300] width 202 height 20
click at [89, 367] on link "My Users" at bounding box center [113, 378] width 258 height 33
select select "20"
click at [59, 373] on p "My Users" at bounding box center [122, 378] width 223 height 16
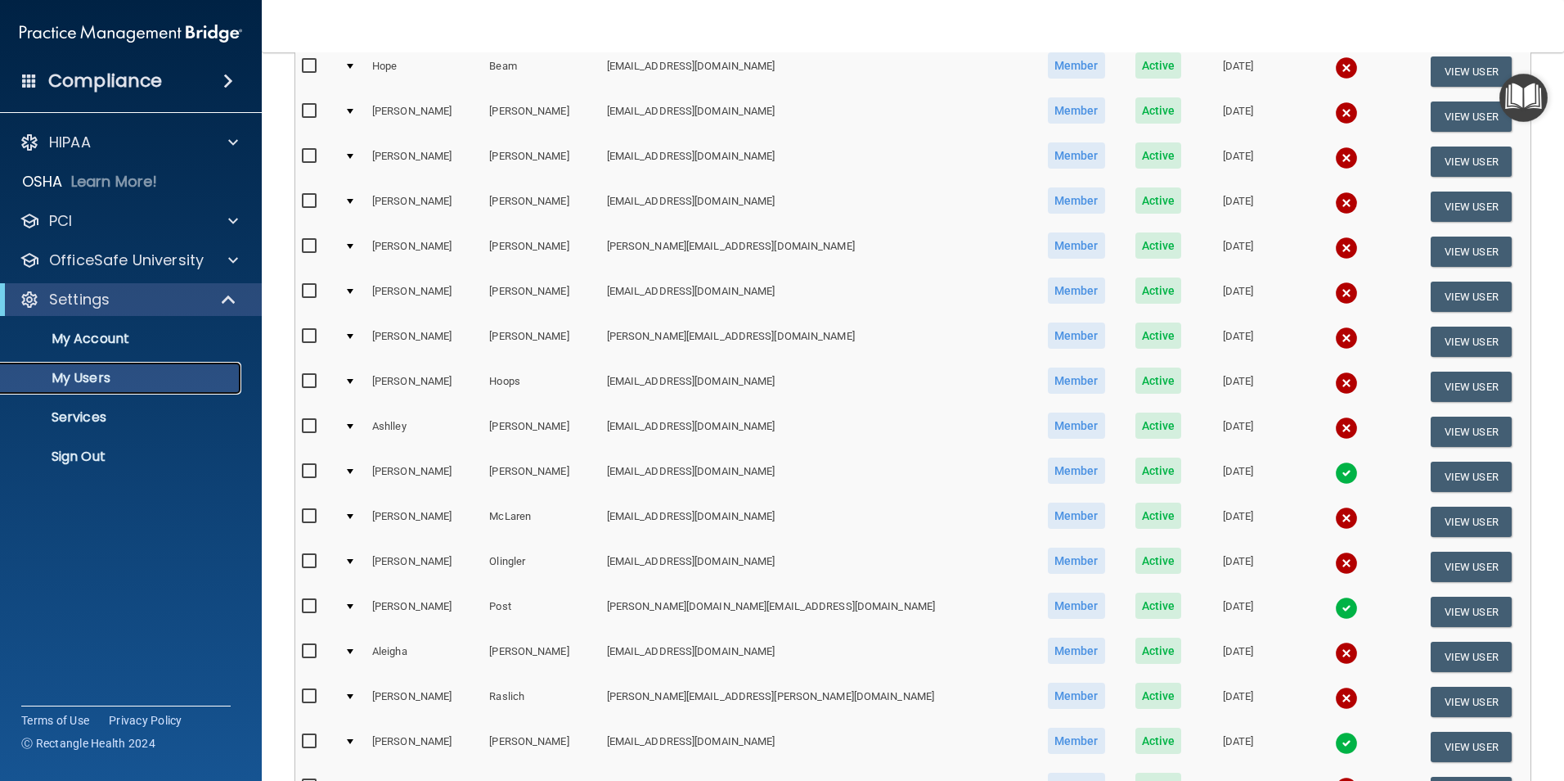
click at [83, 377] on p "My Users" at bounding box center [122, 378] width 223 height 16
click at [83, 374] on p "My Users" at bounding box center [122, 378] width 223 height 16
click at [92, 421] on p "Services" at bounding box center [122, 417] width 223 height 16
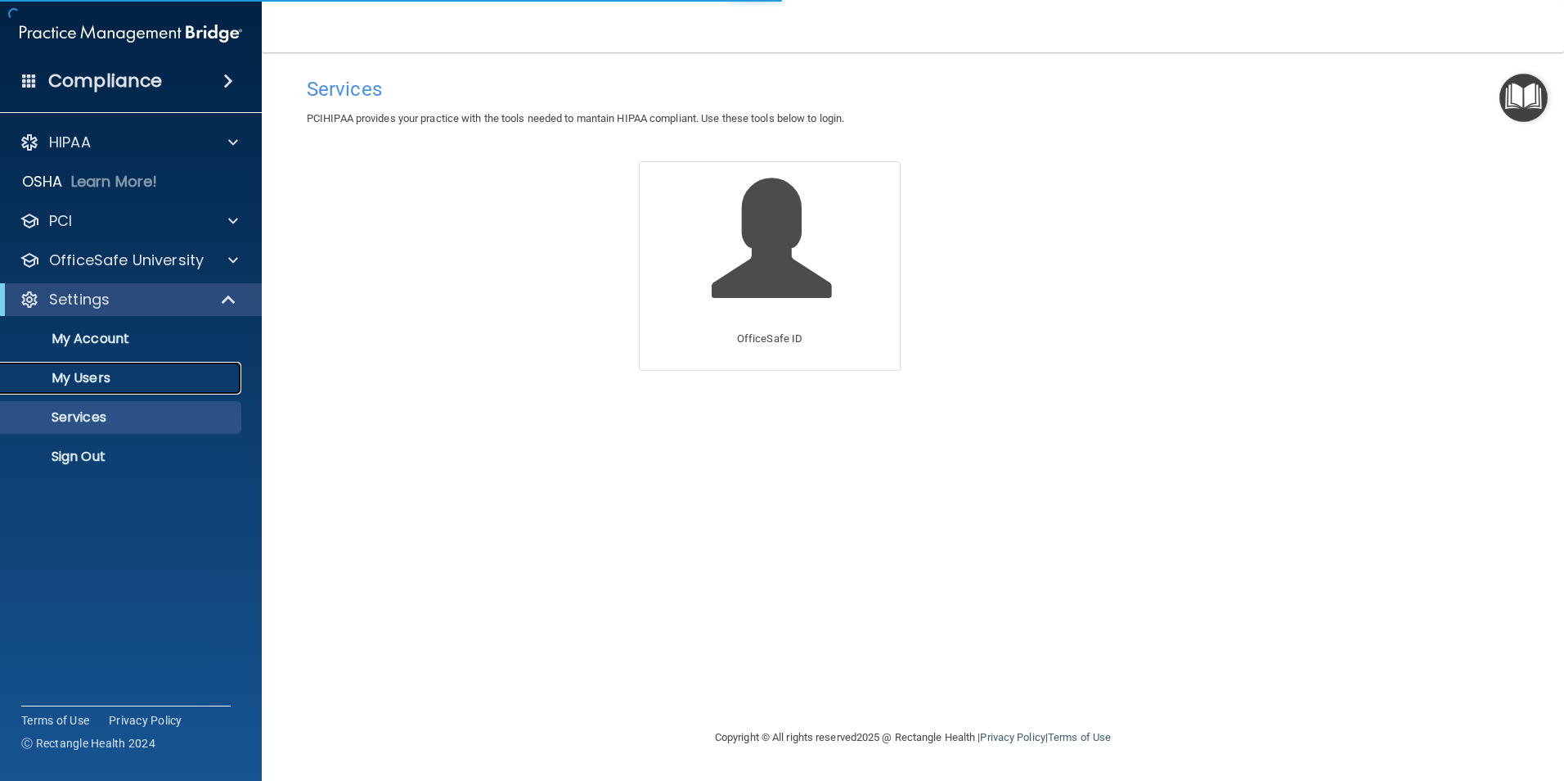
click at [96, 377] on p "My Users" at bounding box center [122, 378] width 223 height 16
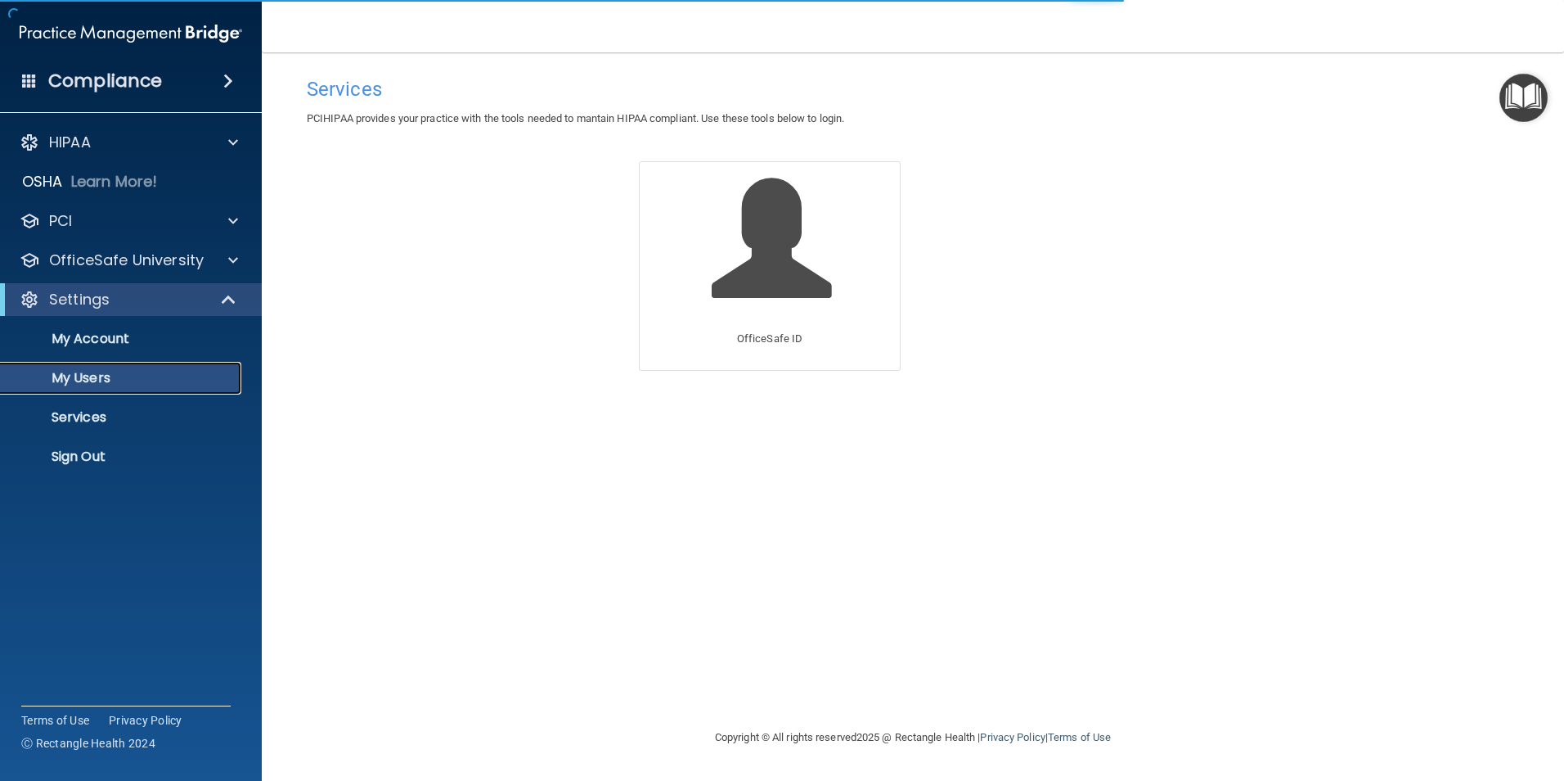
select select "20"
